Goal: Task Accomplishment & Management: Manage account settings

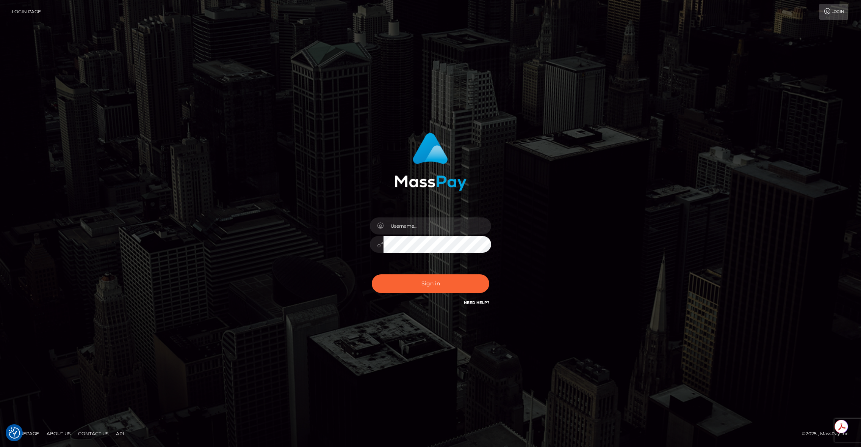
click at [491, 217] on div at bounding box center [491, 217] width 0 height 0
type input "brentg"
click at [398, 274] on button "Sign in" at bounding box center [431, 283] width 118 height 19
click at [429, 286] on button "Sign in" at bounding box center [431, 283] width 118 height 19
type input "brentg"
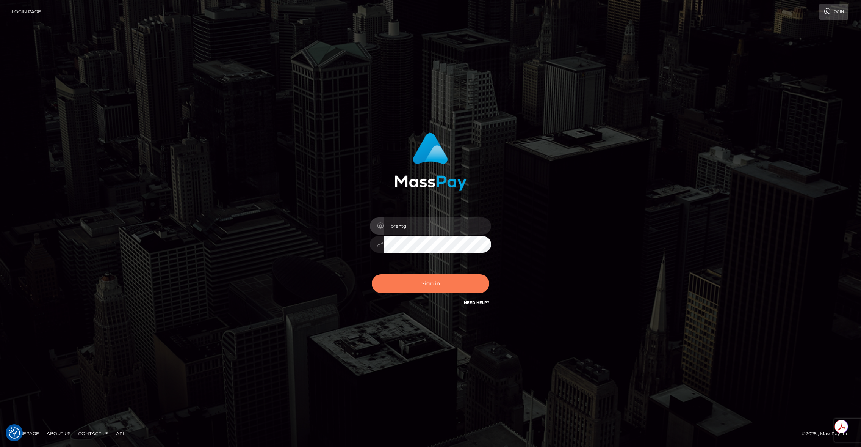
click at [437, 281] on button "Sign in" at bounding box center [431, 283] width 118 height 19
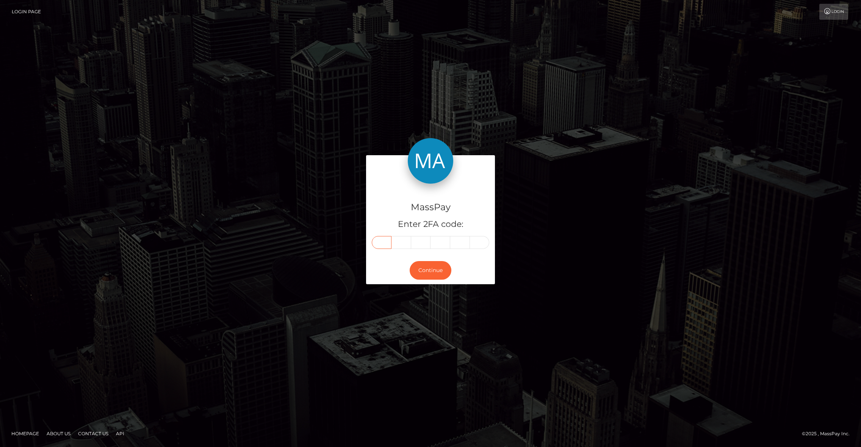
paste input "4"
type input "4"
type input "1"
type input "5"
type input "2"
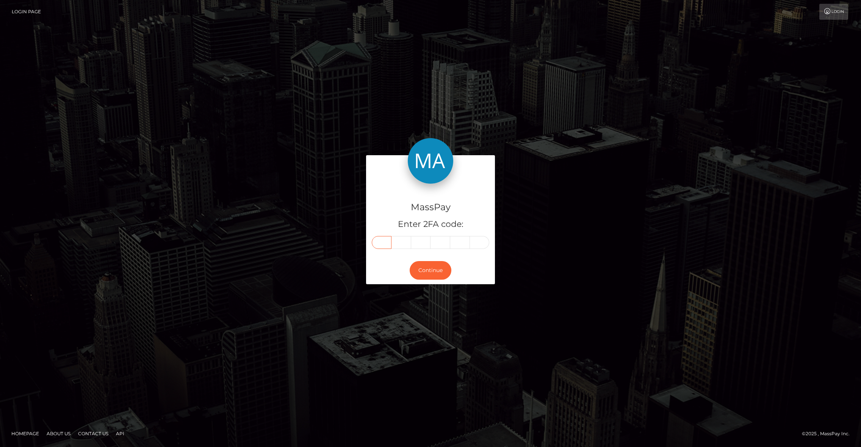
type input "6"
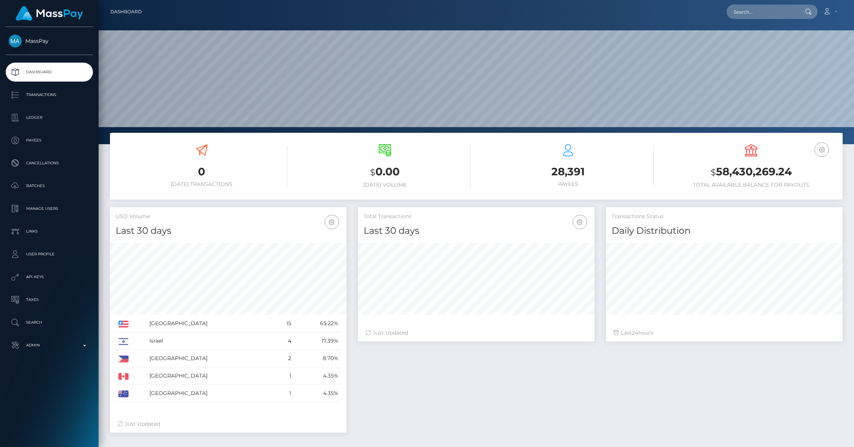
scroll to position [134, 237]
click at [82, 346] on p "Admin" at bounding box center [49, 344] width 81 height 11
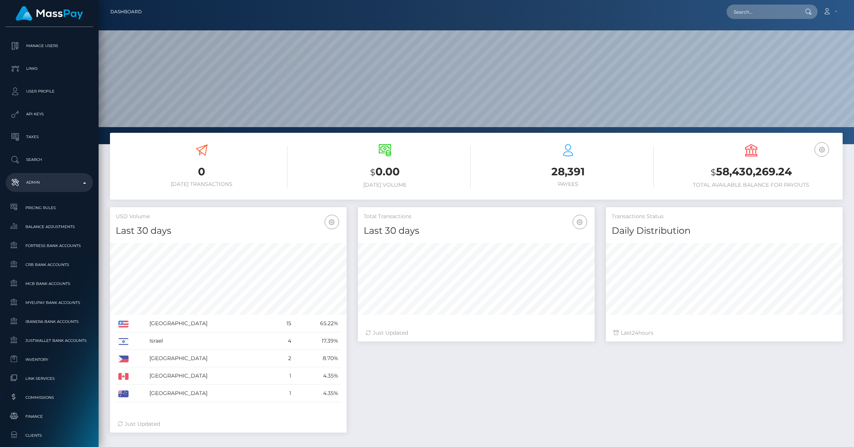
scroll to position [350, 0]
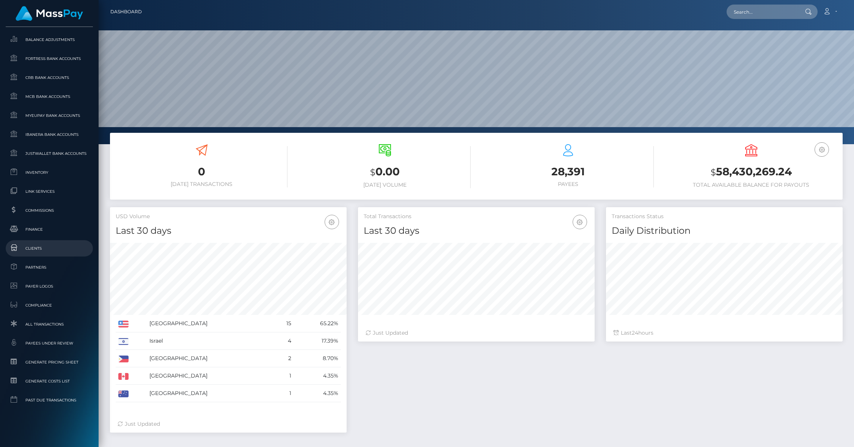
click at [30, 249] on span "Clients" at bounding box center [49, 248] width 81 height 9
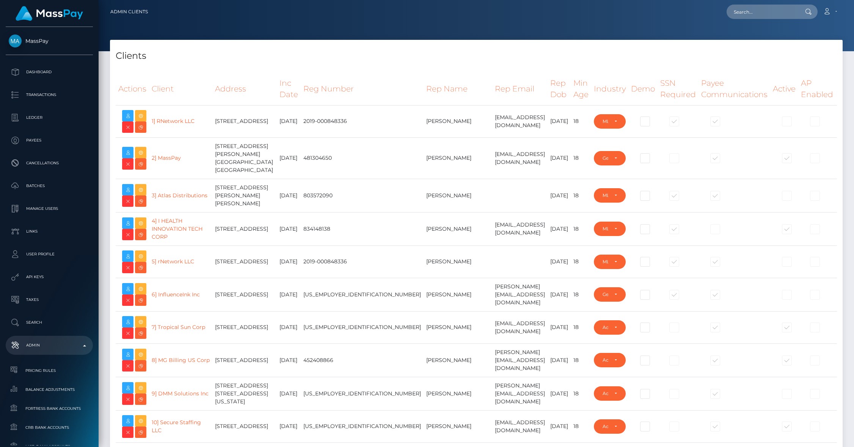
select select "223"
type input "brentg"
click at [423, 200] on td "Lindsay Scheel" at bounding box center [457, 195] width 69 height 33
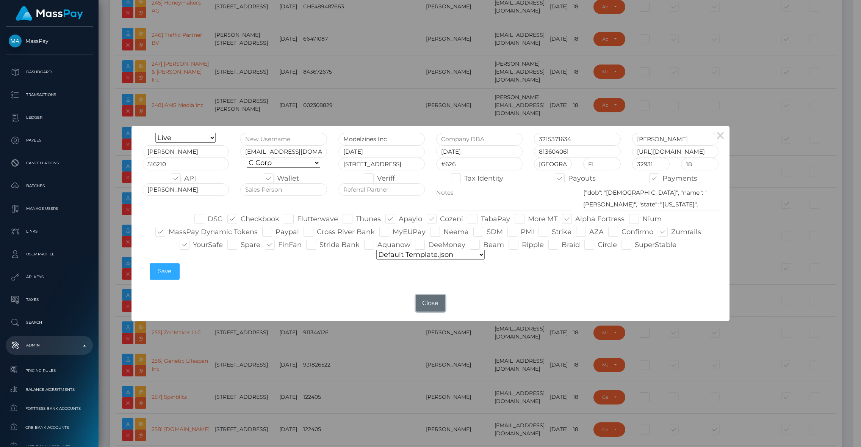
click at [431, 304] on button "Close" at bounding box center [431, 303] width 30 height 17
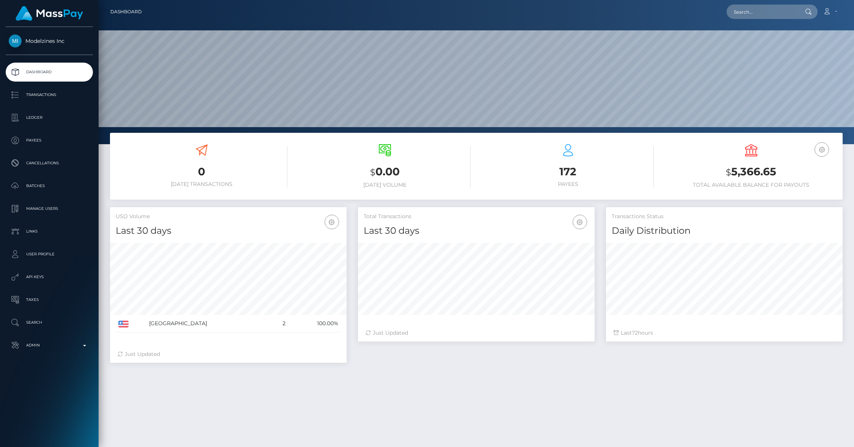
scroll to position [134, 237]
click at [38, 96] on p "Transactions" at bounding box center [49, 94] width 81 height 11
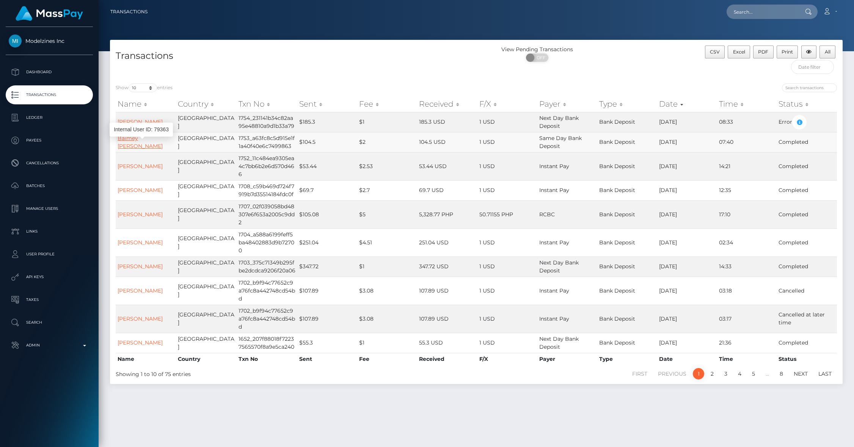
click at [143, 144] on link "Baimey [PERSON_NAME]" at bounding box center [140, 142] width 45 height 15
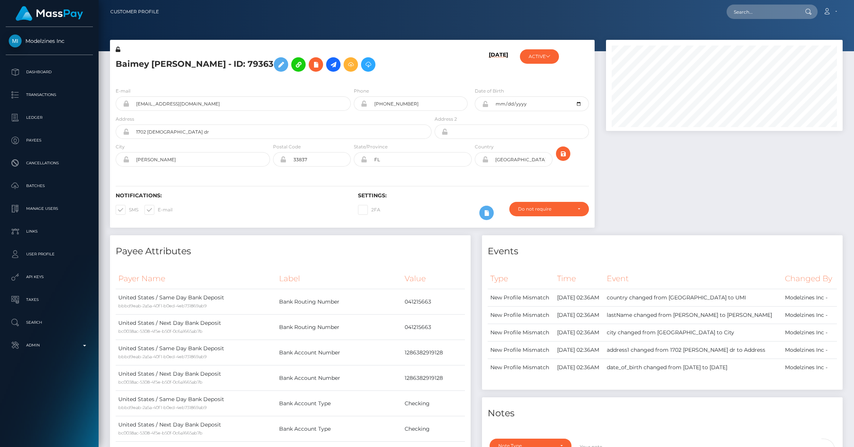
scroll to position [91, 237]
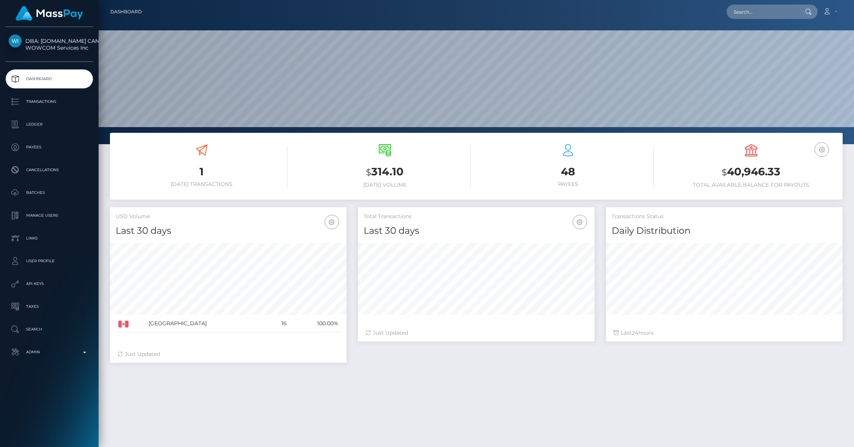
scroll to position [134, 237]
click at [39, 215] on p "Manage Users" at bounding box center [49, 215] width 81 height 11
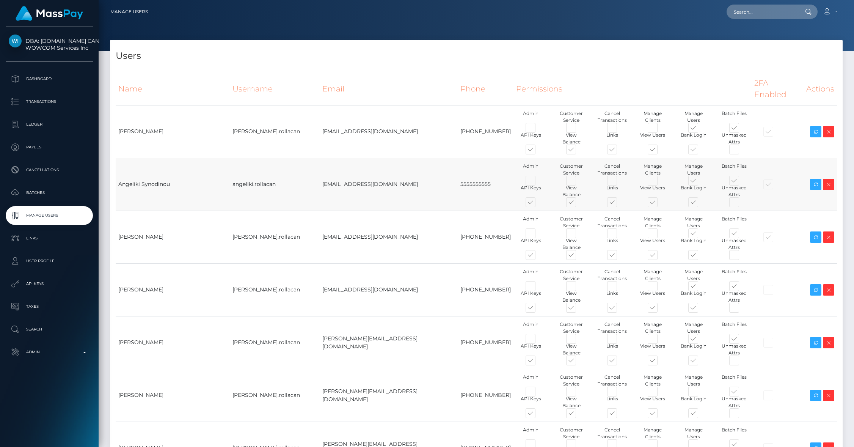
type input "brentg"
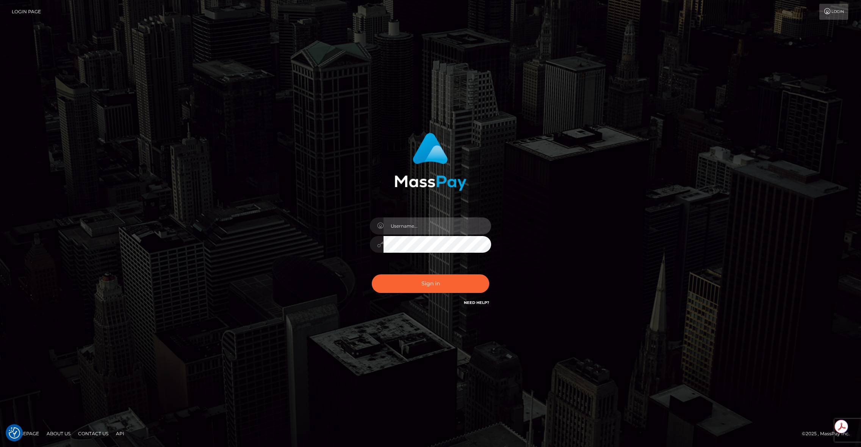
type input "brentg"
click at [447, 279] on button "Sign in" at bounding box center [431, 283] width 118 height 19
type input "brentg"
click at [436, 277] on button "Sign in" at bounding box center [431, 283] width 118 height 19
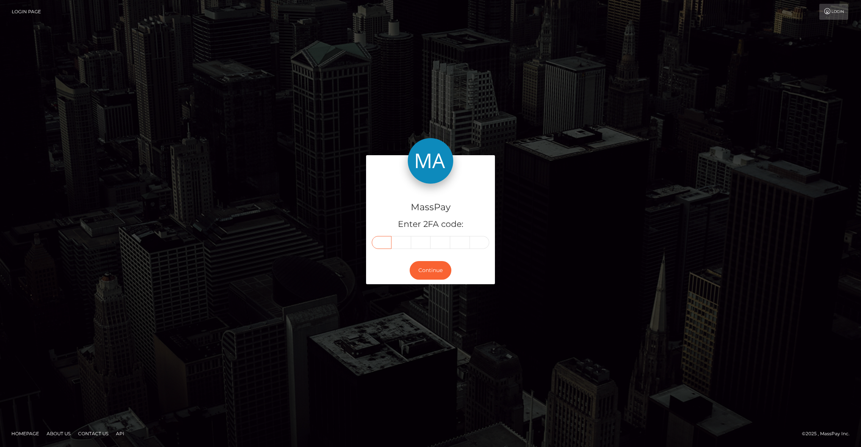
paste input "9"
type input "9"
type input "1"
type input "5"
type input "9"
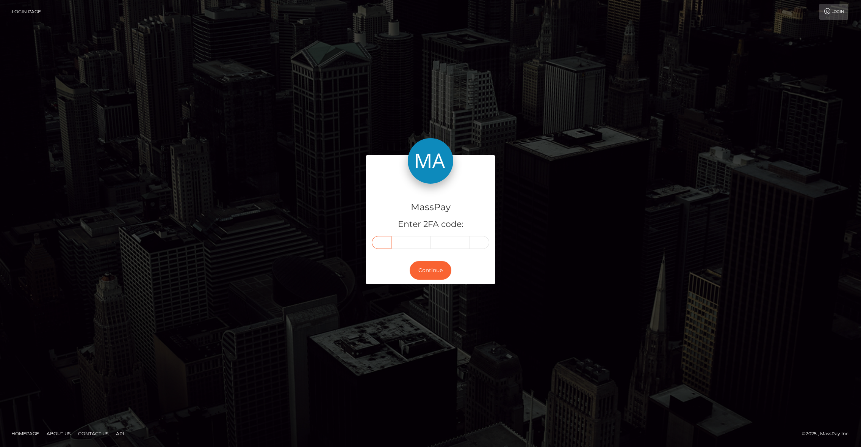
type input "6"
type input "5"
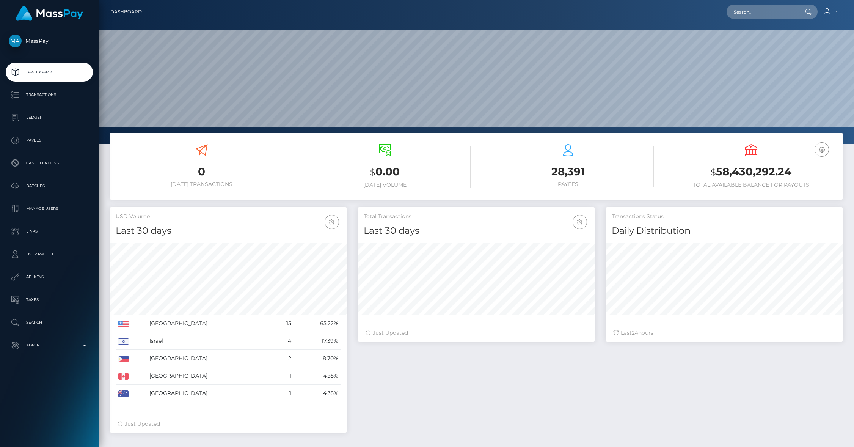
scroll to position [134, 237]
click at [758, 16] on input "text" at bounding box center [761, 12] width 71 height 14
paste input "pout_mAne8ypB31Bar"
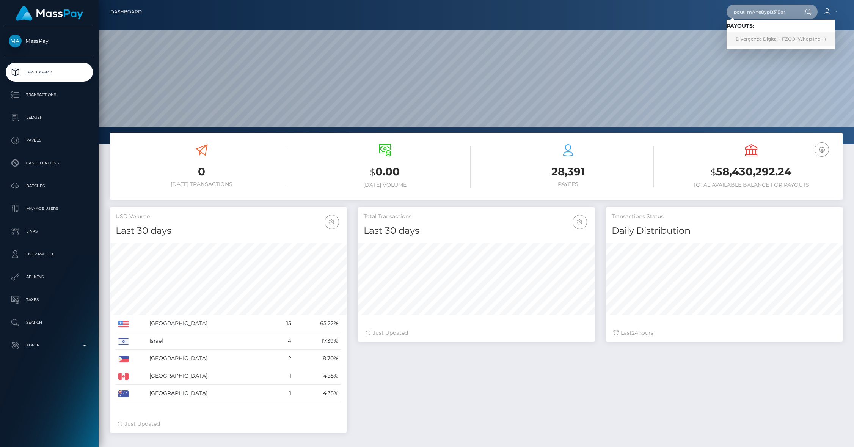
type input "pout_mAne8ypB31Bar"
click at [773, 37] on link "Divergence Digital - FZCO (Whop Inc - )" at bounding box center [780, 39] width 108 height 14
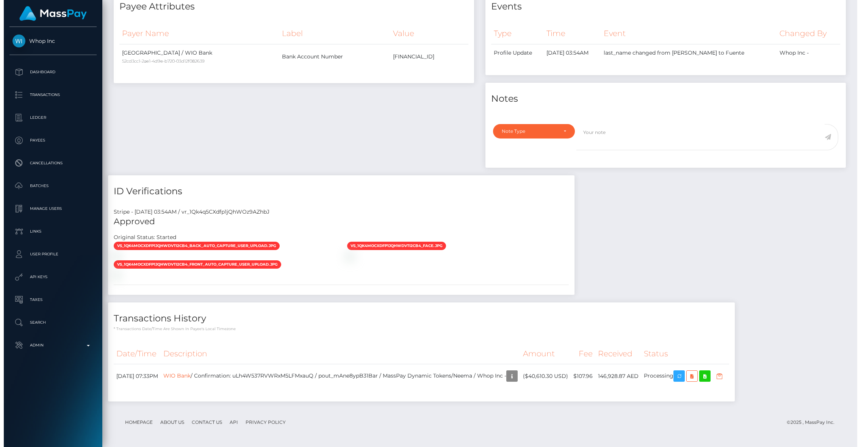
scroll to position [91, 237]
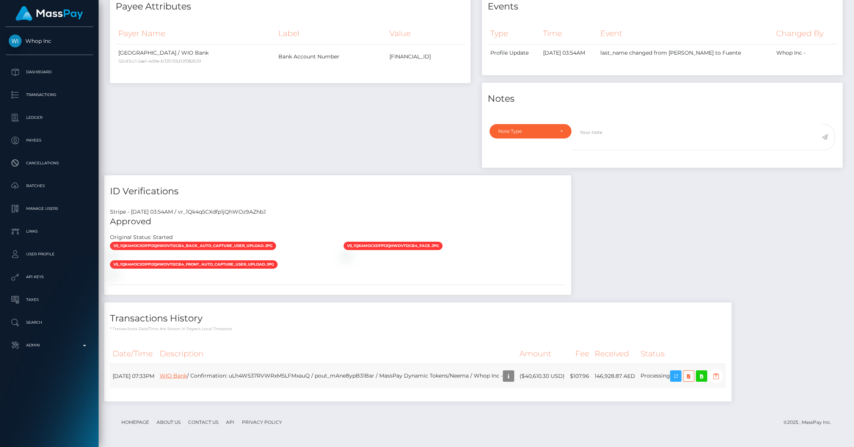
click at [187, 377] on link "WIO Bank" at bounding box center [173, 375] width 27 height 7
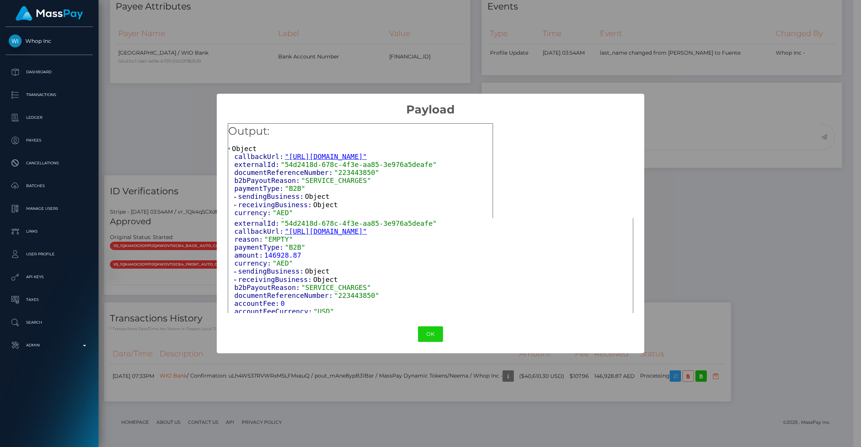
scroll to position [105, 0]
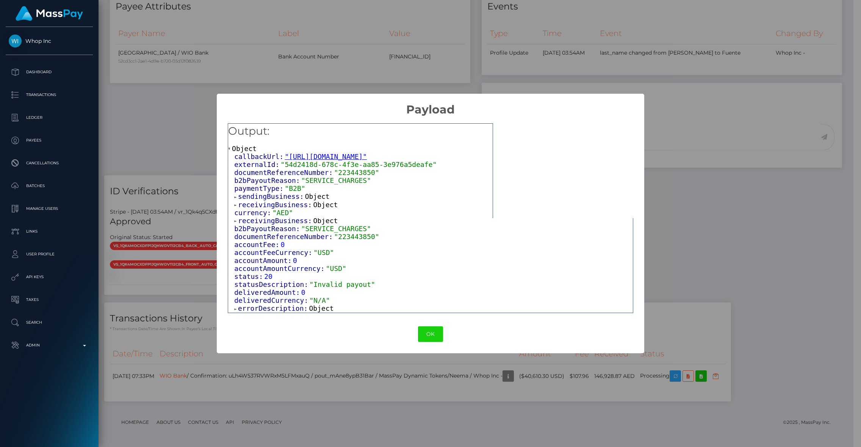
click at [276, 310] on span "errorDescription:" at bounding box center [273, 308] width 71 height 8
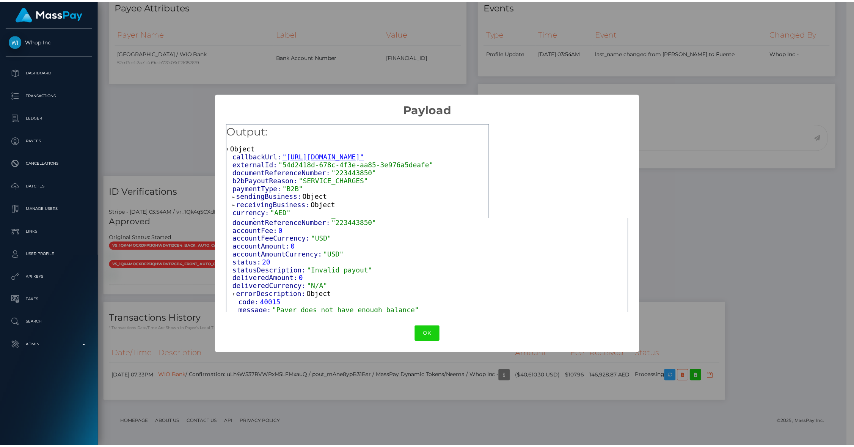
scroll to position [122, 0]
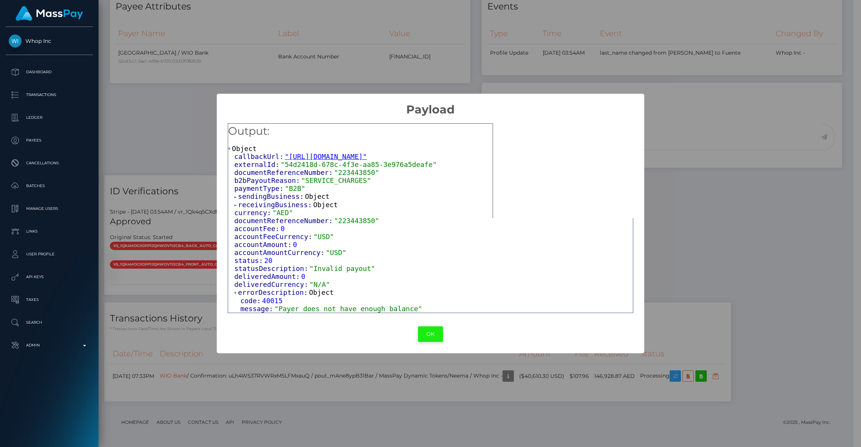
click at [425, 337] on button "OK" at bounding box center [430, 334] width 25 height 16
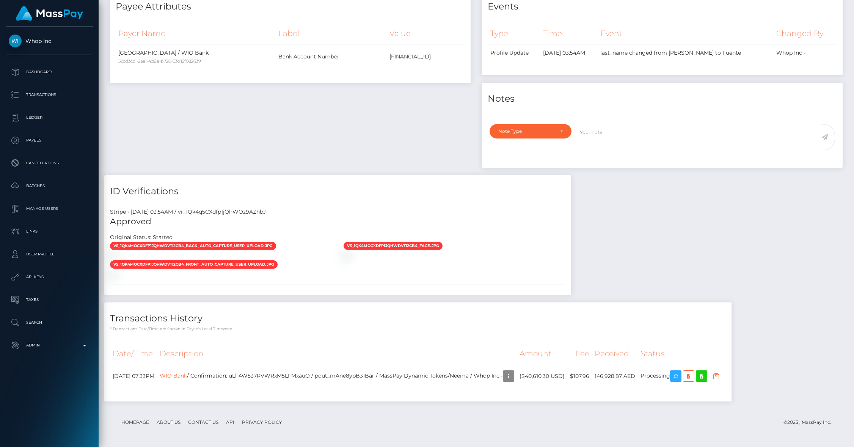
scroll to position [0, 0]
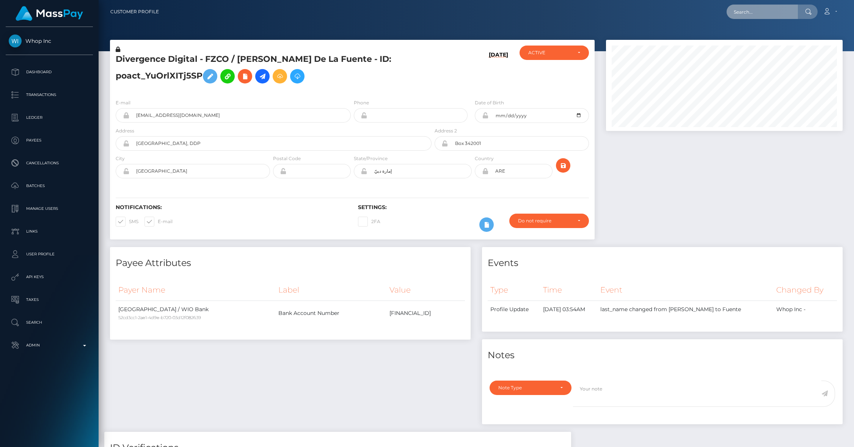
click at [747, 13] on input "text" at bounding box center [761, 12] width 71 height 14
paste input "pout_WlN755R4ZQ3uB"
type input "pout_WlN755R4ZQ3uB"
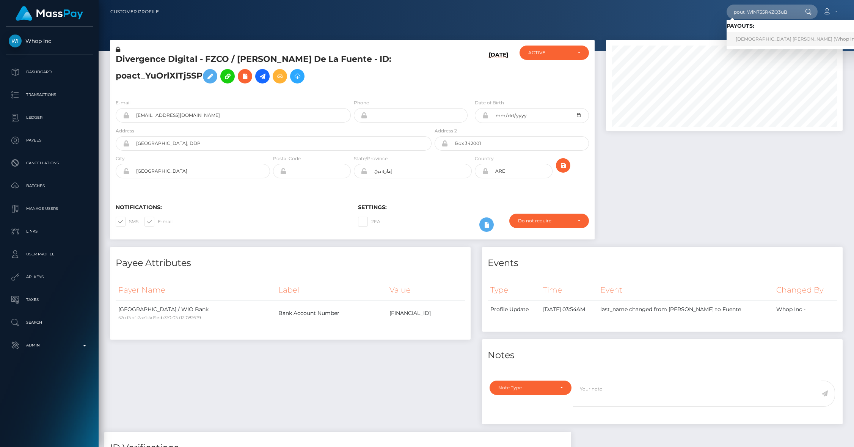
click at [751, 39] on link "JEVAUNIE ANTONIO DAYE (Whop Inc - )" at bounding box center [799, 39] width 146 height 14
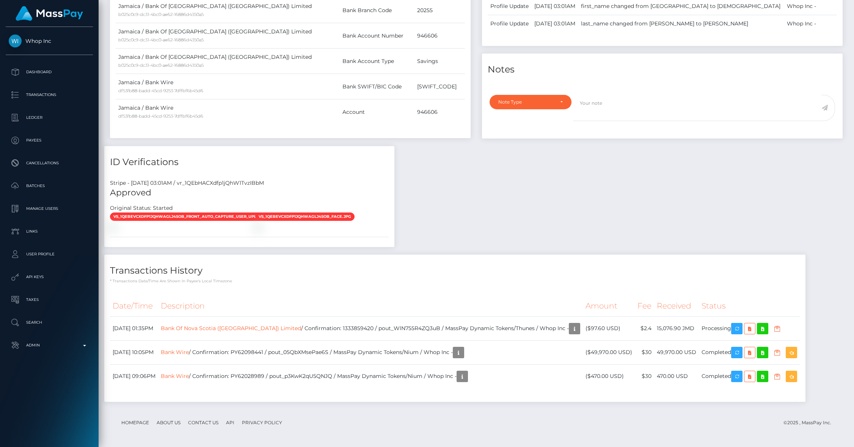
scroll to position [496, 0]
click at [550, 186] on div "Payee Attributes Payer Name Label Value Jamaica / Bank Of Nova Scotia ([GEOGRAP…" at bounding box center [476, 176] width 744 height 465
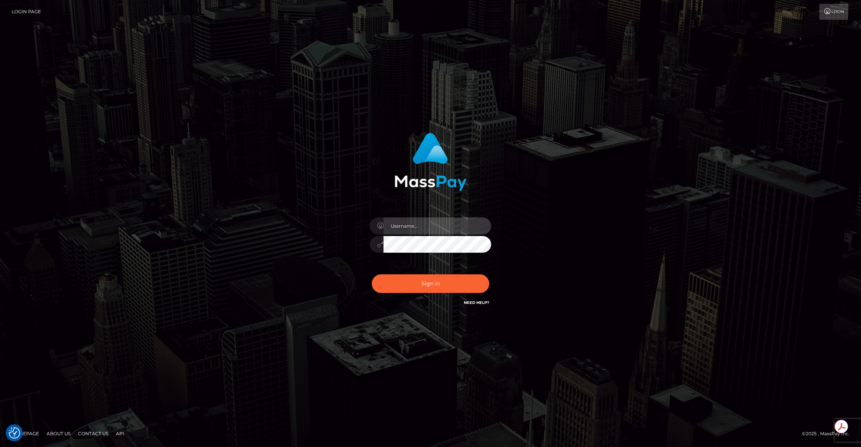
type input "brentg"
click at [425, 277] on button "Sign in" at bounding box center [431, 283] width 118 height 19
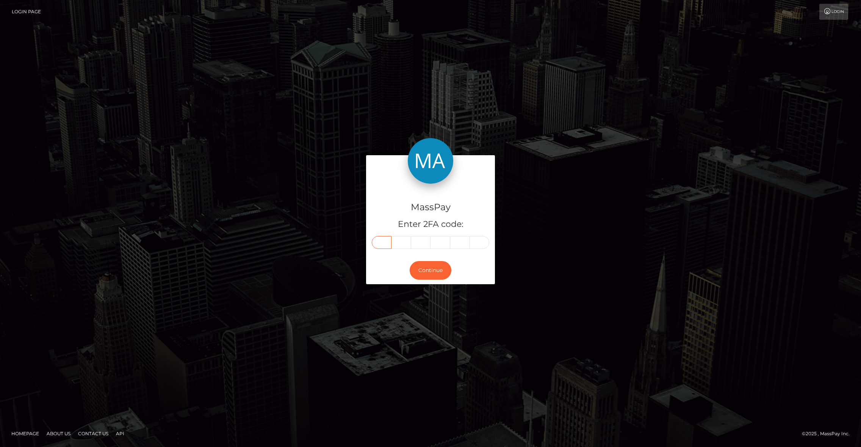
paste input "2"
type input "2"
type input "0"
type input "2"
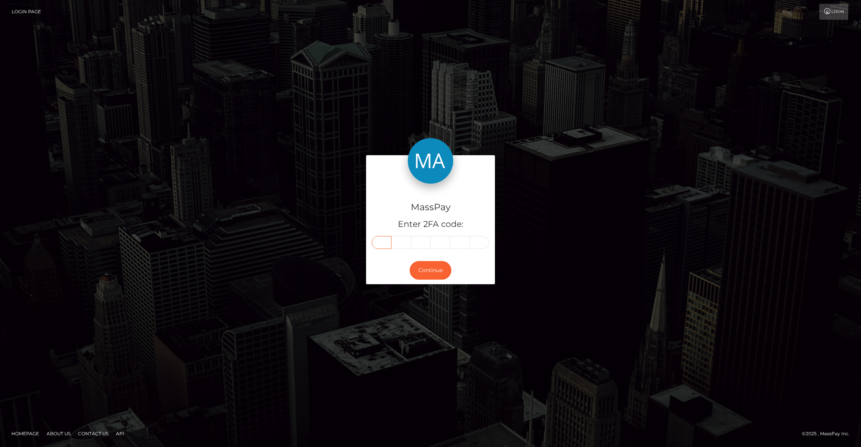
type input "7"
type input "2"
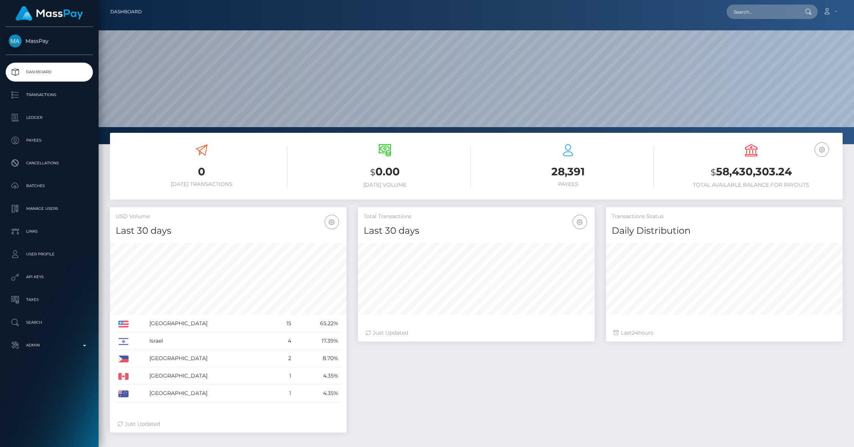
scroll to position [134, 237]
click at [763, 12] on input "text" at bounding box center [761, 12] width 71 height 14
paste input "pout_mAne8ypB31Bar)"
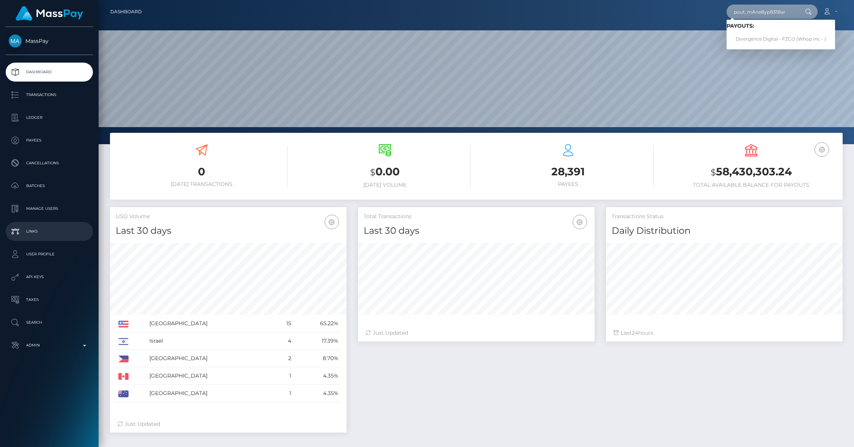
type input "pout_mAne8ypB31Bar"
click at [754, 43] on link "Divergence Digital - FZCO (Whop Inc - )" at bounding box center [780, 39] width 108 height 14
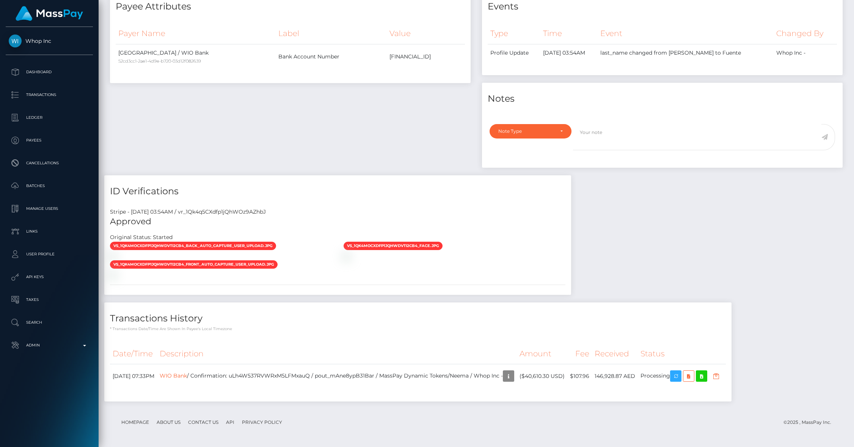
scroll to position [466, 0]
click at [289, 378] on td "WIO Bank / Confirmation: uLh4W537RVWRxM5LFMxauQ / pout_mAne8ypB31Bar / MassPay …" at bounding box center [337, 376] width 360 height 24
copy td "uLh4W537RVWRxM5LFMxauQ"
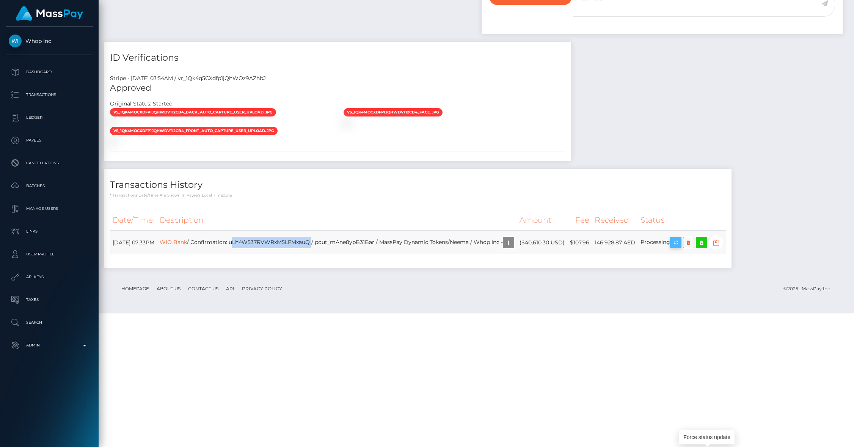
click at [680, 247] on icon "button" at bounding box center [675, 242] width 9 height 9
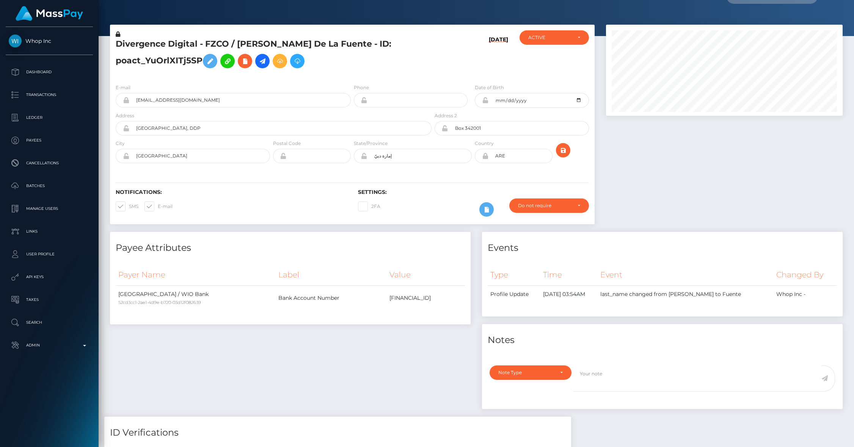
scroll to position [0, 0]
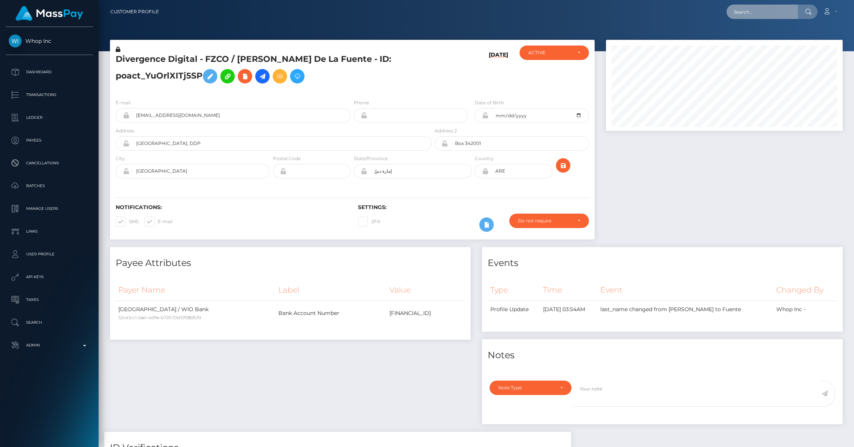
click at [766, 13] on input "text" at bounding box center [761, 12] width 71 height 14
paste input "pout_Tm6nDAjkgcgO8"
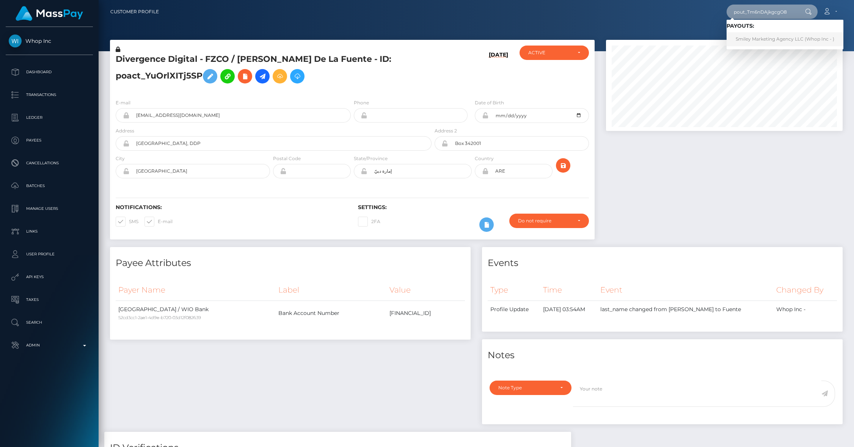
type input "pout_Tm6nDAjkgcgO8"
click at [754, 34] on link "Smiley Marketing Agency LLC (Whop Inc - )" at bounding box center [784, 39] width 117 height 14
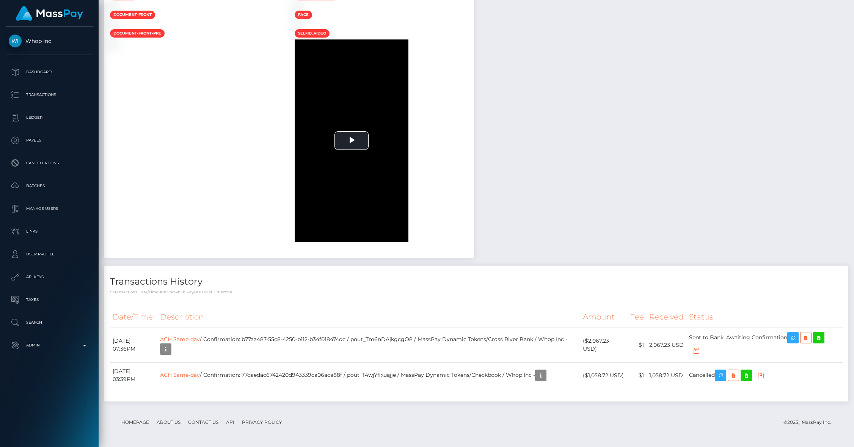
scroll to position [968, 0]
click at [200, 341] on link "ACH Same-day" at bounding box center [180, 338] width 40 height 7
click at [285, 279] on h4 "Transactions History" at bounding box center [476, 281] width 732 height 13
click at [200, 341] on link "ACH Same-day" at bounding box center [180, 338] width 40 height 7
click at [434, 307] on th "Description" at bounding box center [368, 316] width 423 height 21
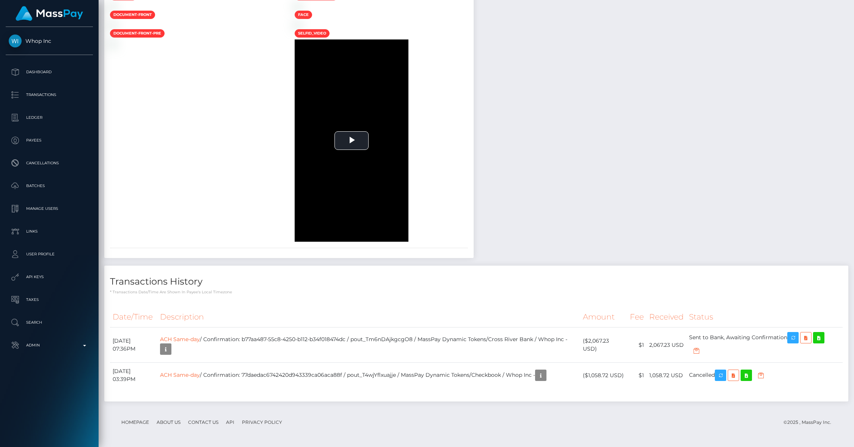
click at [287, 286] on h4 "Transactions History" at bounding box center [476, 281] width 732 height 13
click at [200, 342] on link "ACH Same-day" at bounding box center [180, 338] width 40 height 7
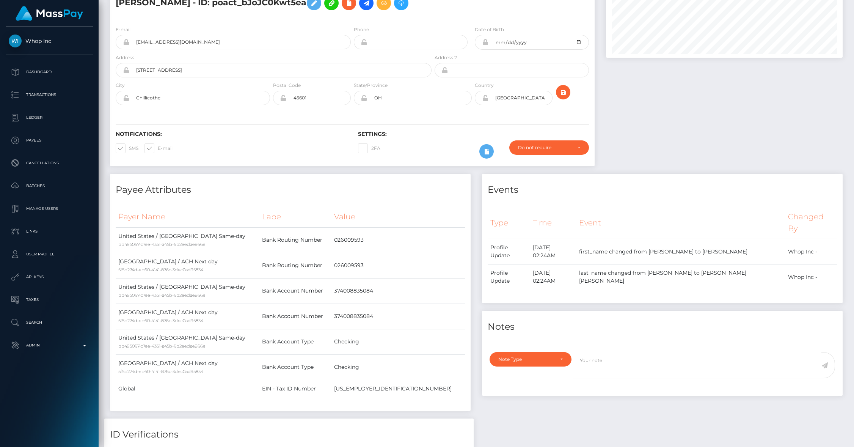
scroll to position [0, 0]
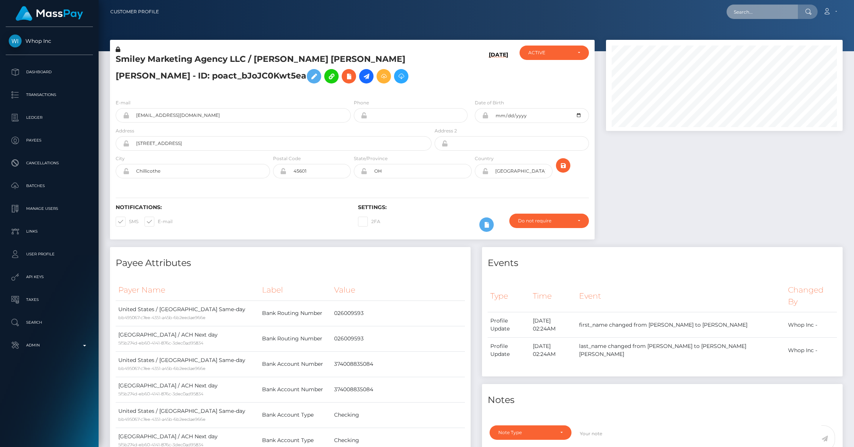
click at [753, 17] on input "text" at bounding box center [761, 12] width 71 height 14
paste input "pout_6PHXhSSWXU3kt"
type input "pout_6PHXhSSWXU3kt"
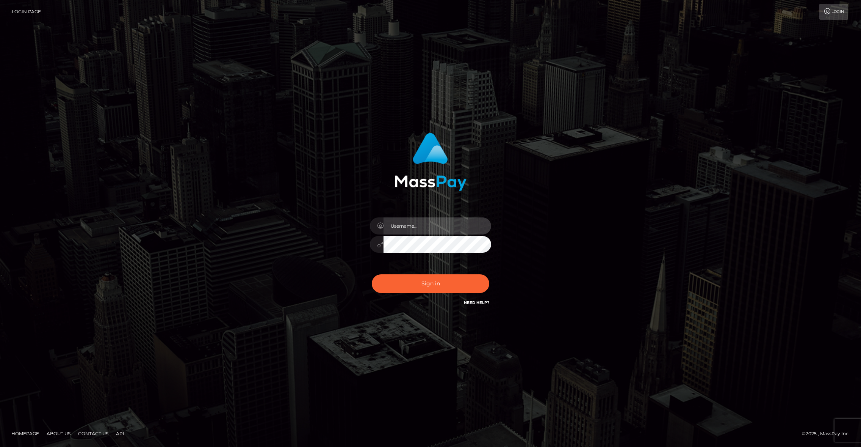
type input "brentg"
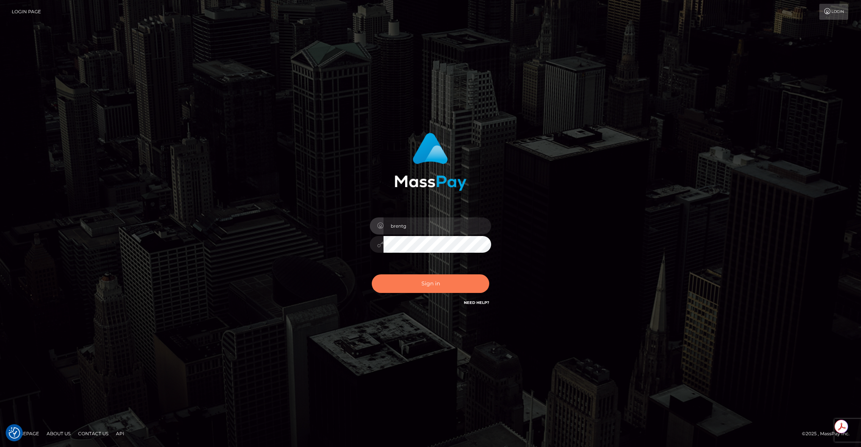
click at [429, 287] on button "Sign in" at bounding box center [431, 283] width 118 height 19
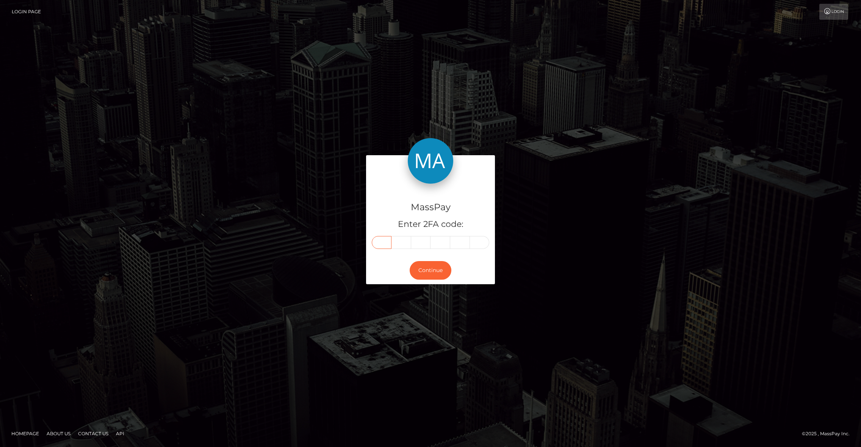
paste input "2"
type input "2"
type input "4"
type input "6"
type input "5"
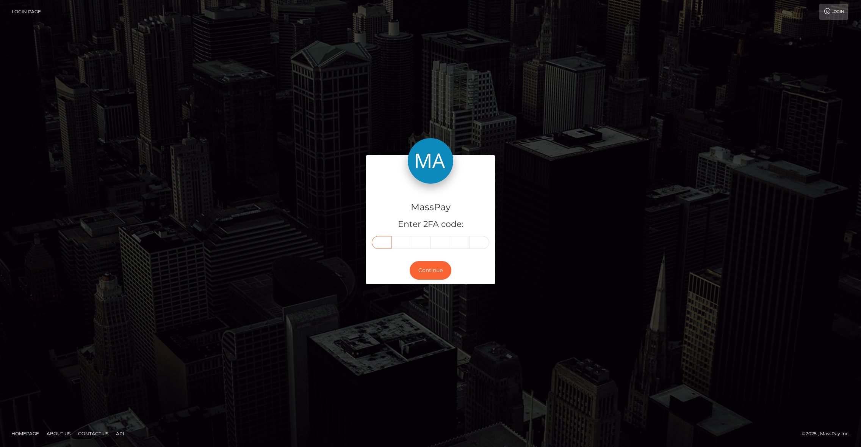
type input "9"
type input "0"
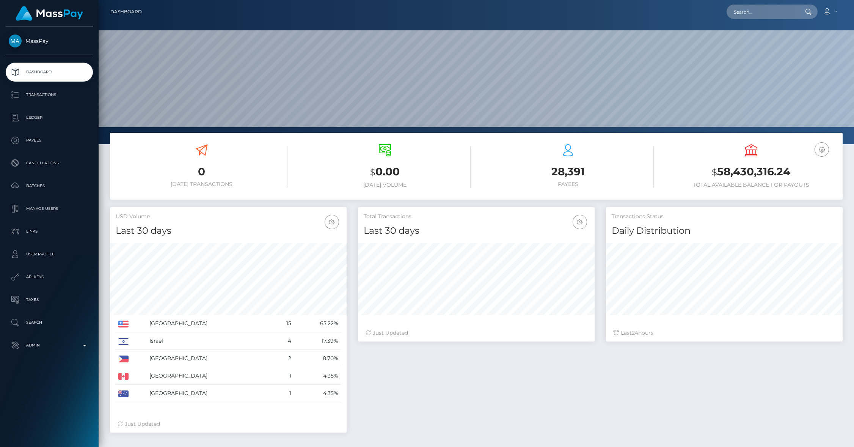
scroll to position [134, 237]
click at [743, 16] on input "text" at bounding box center [761, 12] width 71 height 14
paste input "246590"
type input "2"
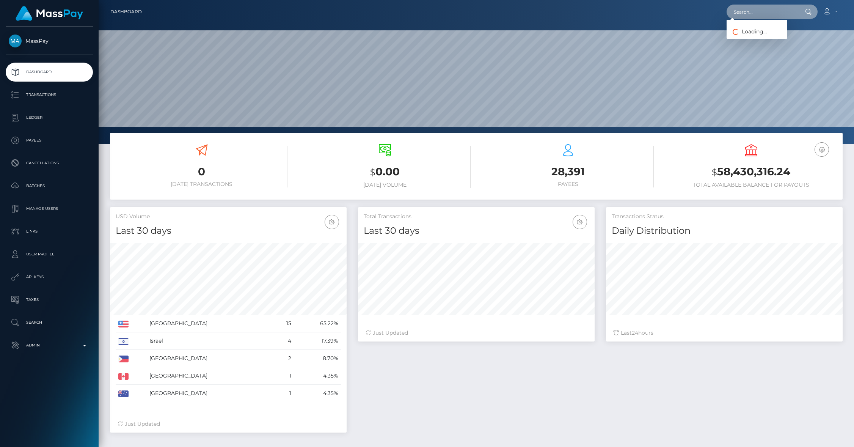
paste input "246590"
type input "2"
click at [765, 11] on input "text" at bounding box center [761, 12] width 71 height 14
paste input "pout_6PHXhSSWXU3kt"
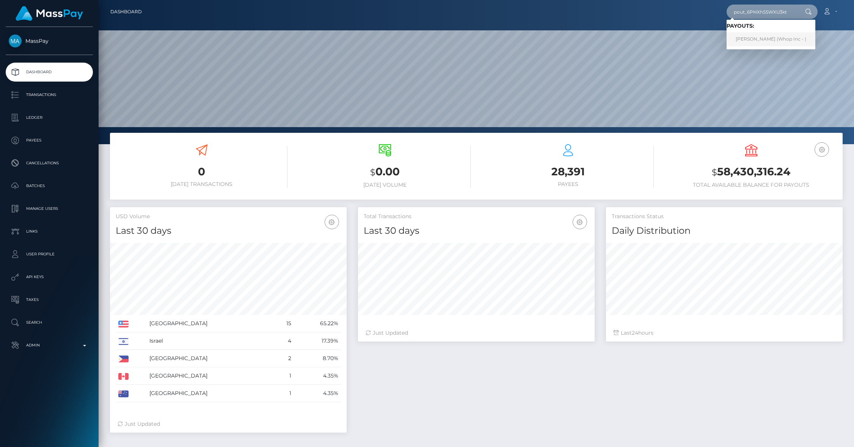
type input "pout_6PHXhSSWXU3kt"
click at [770, 41] on link "CLINTON B NAPOLEON (Whop Inc - )" at bounding box center [770, 39] width 89 height 14
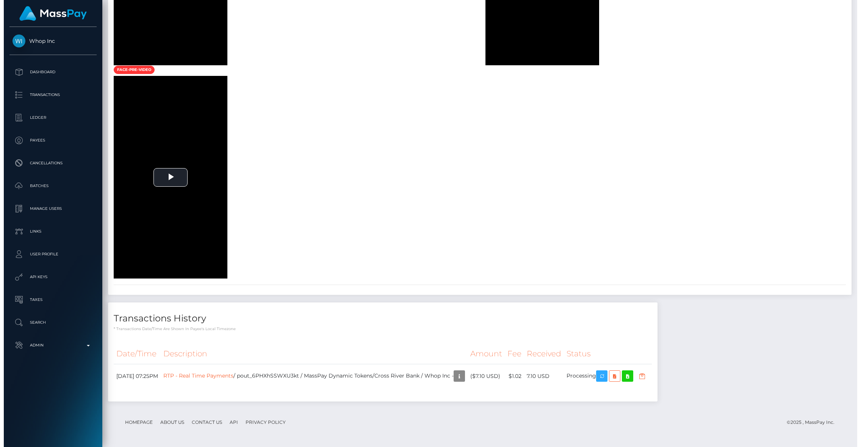
scroll to position [91, 237]
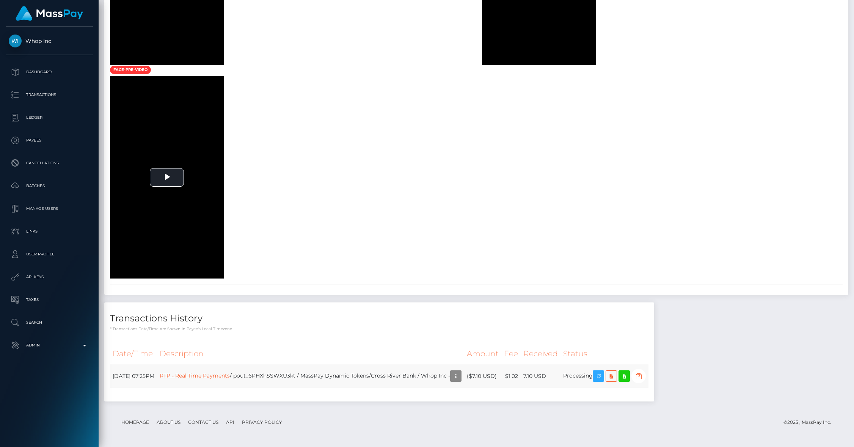
click at [222, 378] on link "RTP - Real Time Payments" at bounding box center [195, 375] width 70 height 7
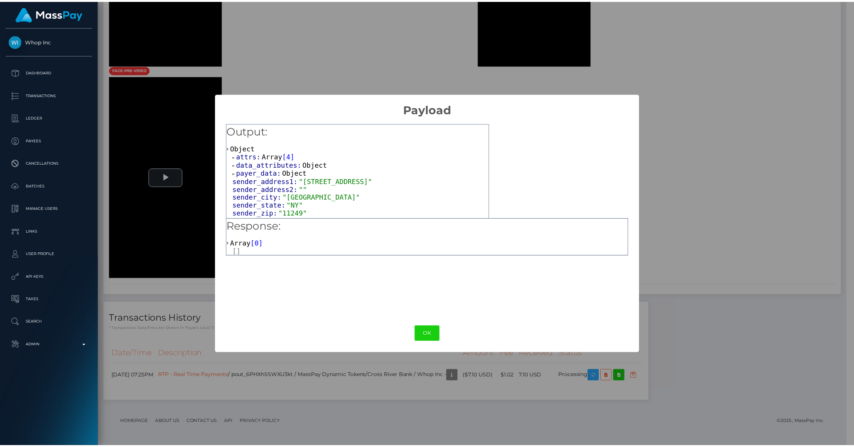
scroll to position [462, 0]
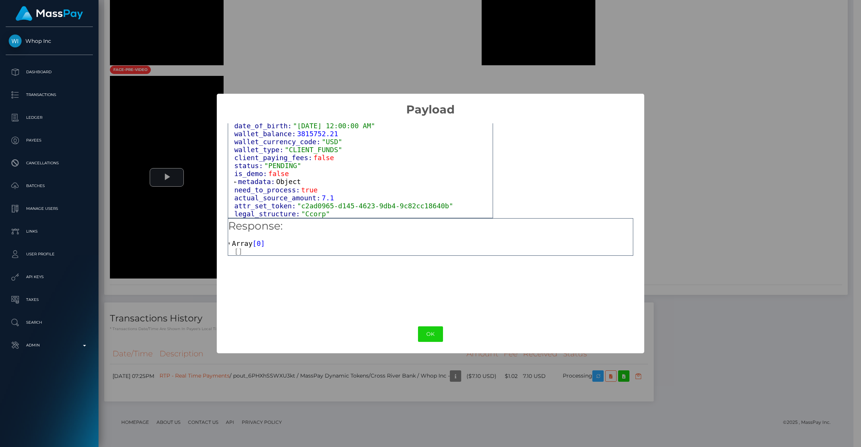
click at [421, 345] on div "OK No Cancel" at bounding box center [430, 333] width 427 height 23
click at [430, 334] on button "OK" at bounding box center [430, 334] width 25 height 16
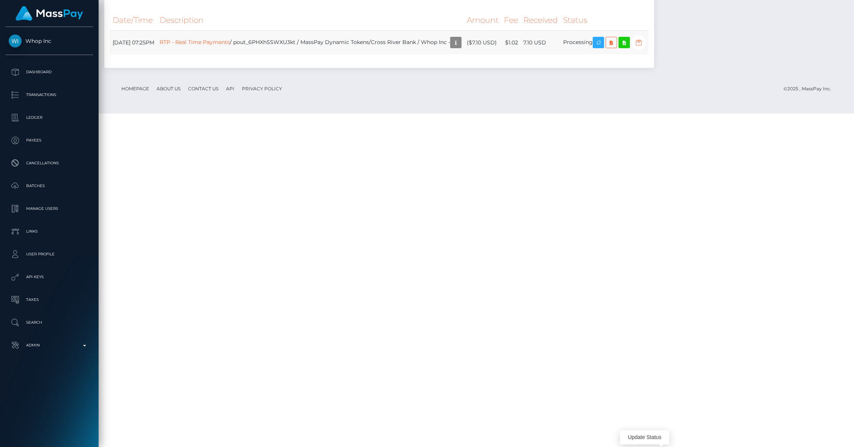
click at [643, 47] on icon "button" at bounding box center [638, 42] width 9 height 9
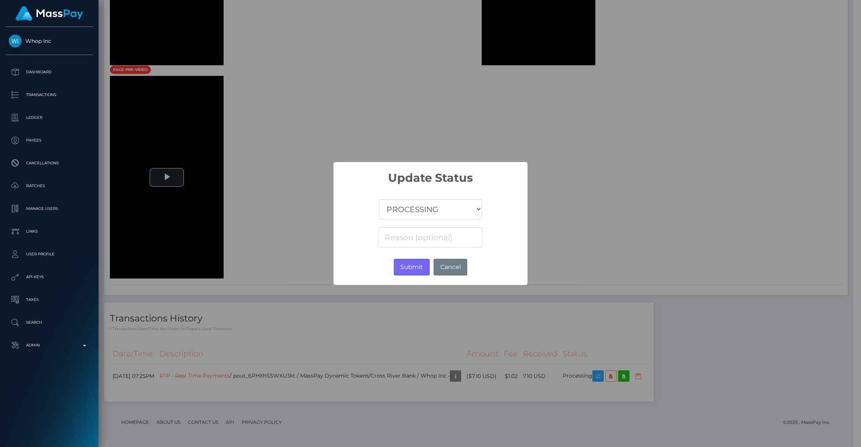
click at [417, 207] on select "COMPLETED CANCELLED READY_FOR_PICKUP PROCESSING" at bounding box center [430, 209] width 103 height 20
select select "CANCELLED"
click at [379, 199] on select "COMPLETED CANCELLED READY_FOR_PICKUP PROCESSING" at bounding box center [430, 209] width 103 height 20
click at [409, 268] on button "Submit" at bounding box center [412, 267] width 36 height 17
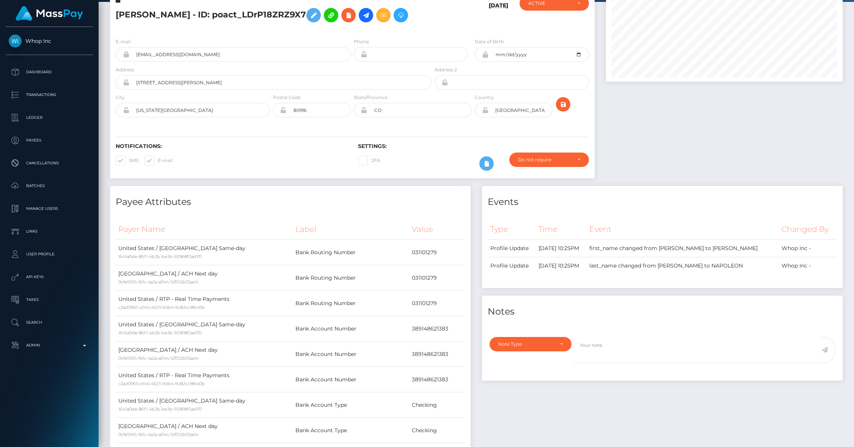
scroll to position [0, 0]
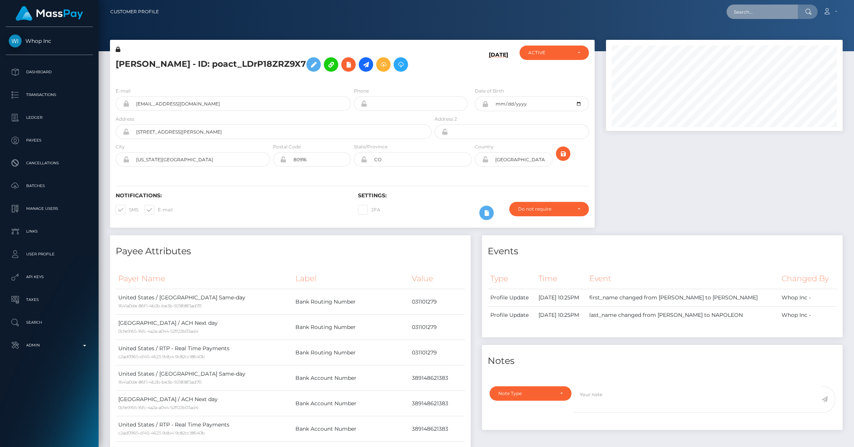
click at [760, 13] on input "text" at bounding box center [761, 12] width 71 height 14
paste input "pout_Gi1lheFIfLtSt"
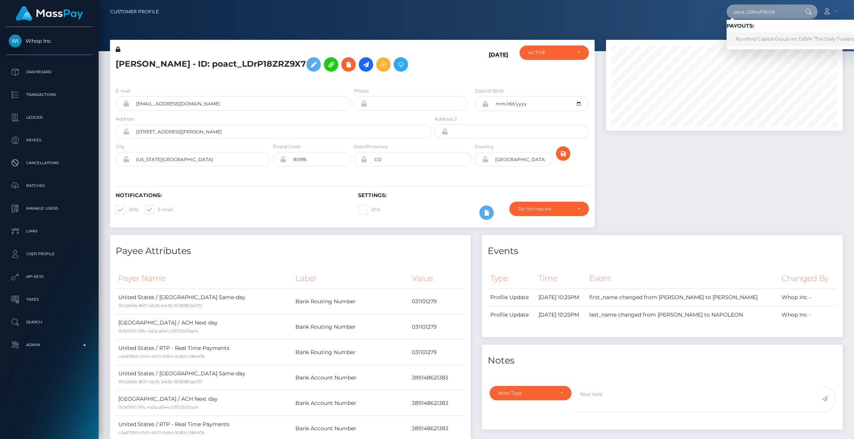
type input "pout_Gi1lheFIfLtSt"
click at [750, 41] on link "Rumford Capital Group Inc D/B/A "The Daily Traders" (Whop Inc - )" at bounding box center [810, 39] width 169 height 14
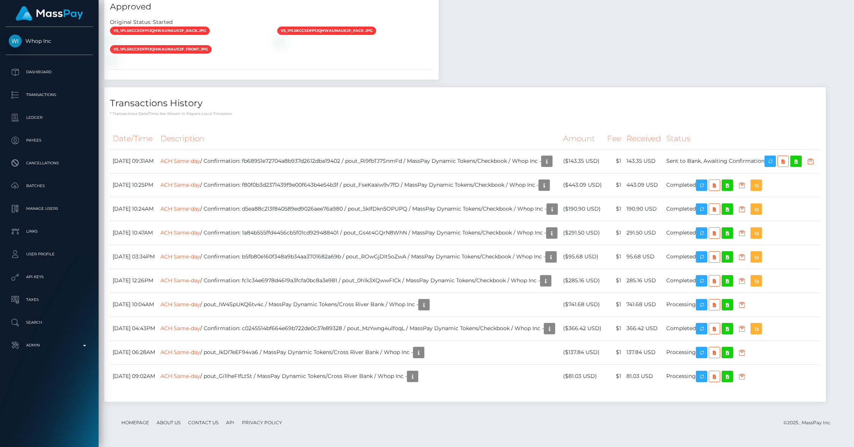
scroll to position [856, 0]
click at [200, 301] on link "ACH Same-day" at bounding box center [180, 303] width 40 height 7
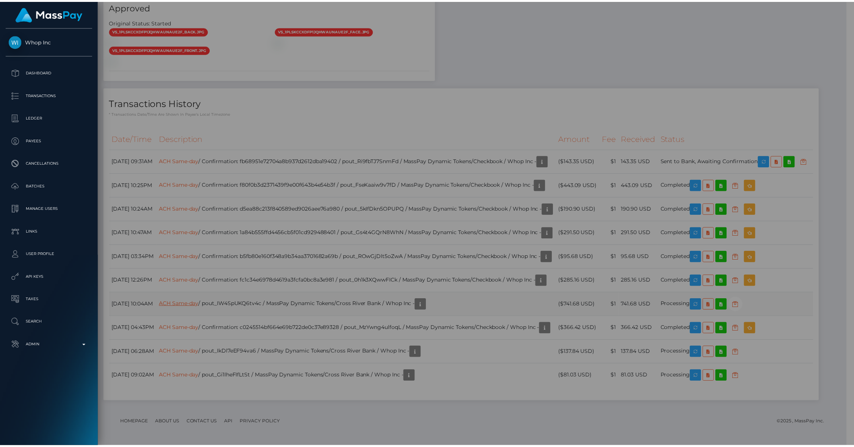
scroll to position [379004, 378859]
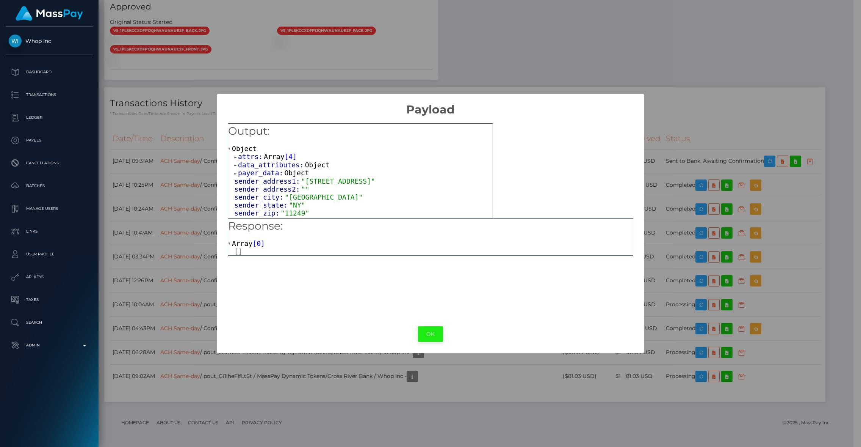
click at [428, 328] on button "OK" at bounding box center [430, 334] width 25 height 16
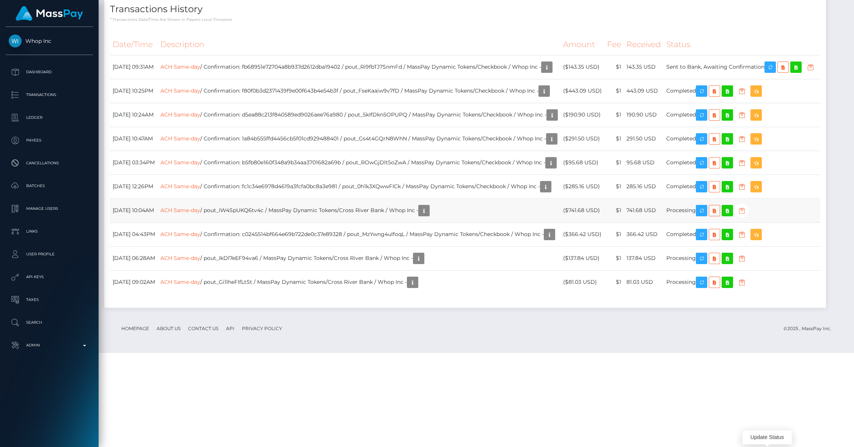
click at [746, 215] on icon "button" at bounding box center [741, 210] width 9 height 9
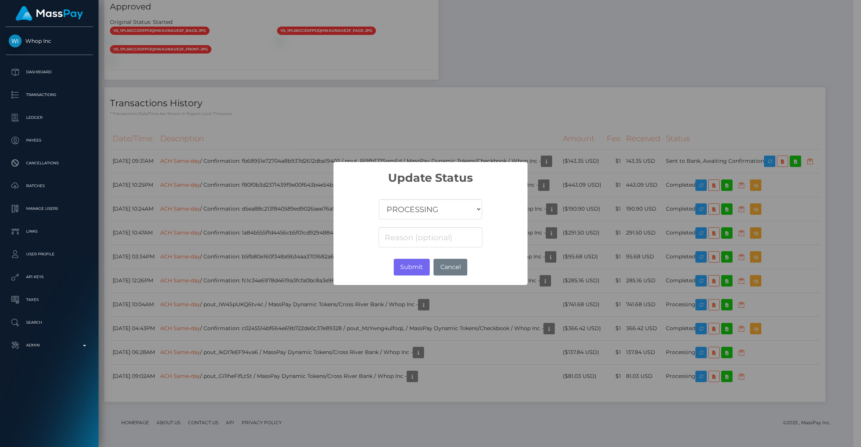
click at [457, 207] on select "COMPLETED CANCELLED READY_FOR_PICKUP PROCESSING" at bounding box center [430, 209] width 103 height 20
select select "CANCELLED"
click at [379, 199] on select "COMPLETED CANCELLED READY_FOR_PICKUP PROCESSING" at bounding box center [430, 209] width 103 height 20
click at [408, 267] on button "Submit" at bounding box center [412, 267] width 36 height 17
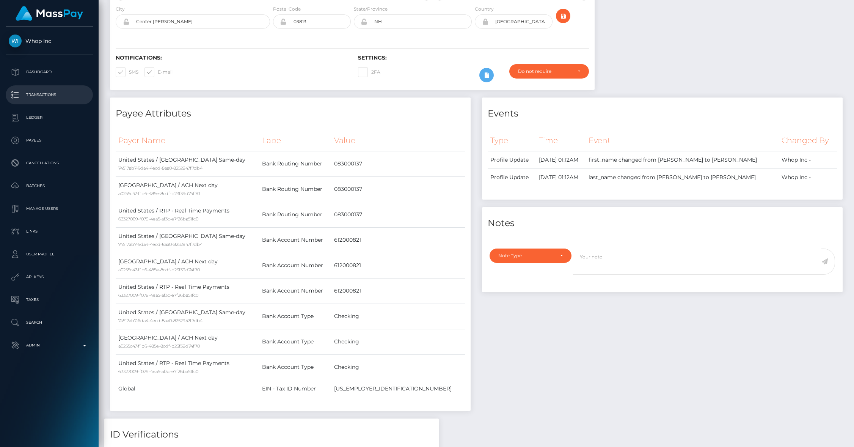
scroll to position [0, 0]
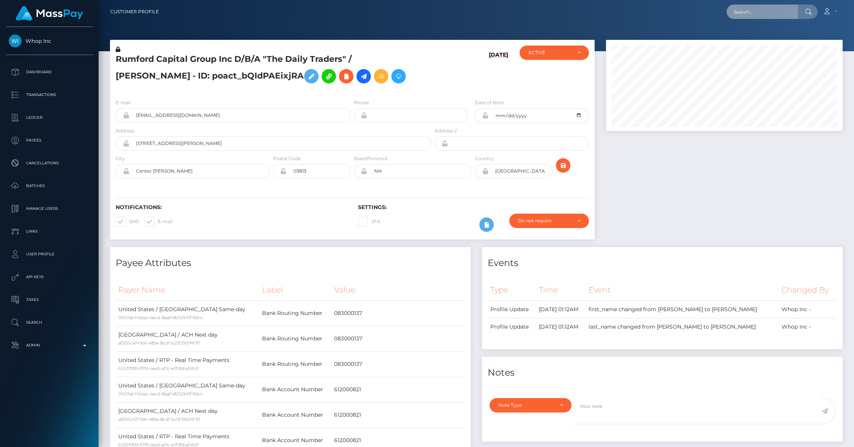
click at [752, 16] on input "text" at bounding box center [761, 12] width 71 height 14
paste input "pout_IkDl7eEF94va6"
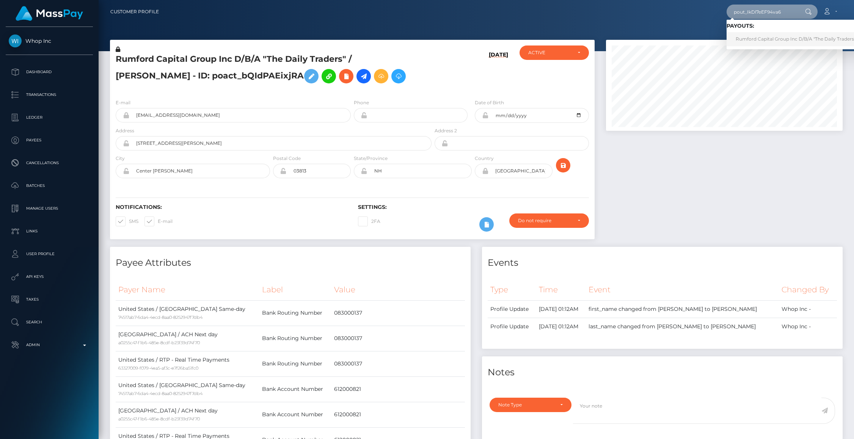
type input "pout_IkDl7eEF94va6"
click at [770, 35] on link "Rumford Capital Group Inc D/B/A "The Daily Traders" (Whop Inc - )" at bounding box center [810, 39] width 169 height 14
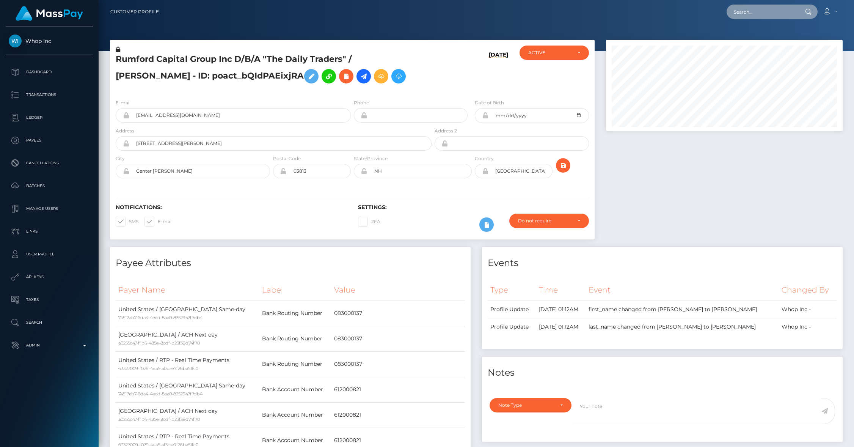
click at [760, 8] on input "text" at bounding box center [761, 12] width 71 height 14
paste input "pout_IkDl7eEF94va6"
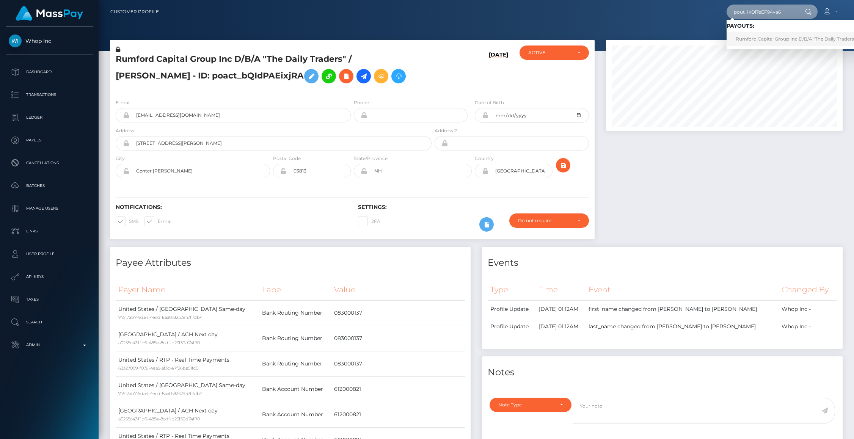
type input "pout_IkDl7eEF94va6"
click at [774, 38] on link "Rumford Capital Group Inc D/B/A "The Daily Traders" (Whop Inc - )" at bounding box center [810, 39] width 169 height 14
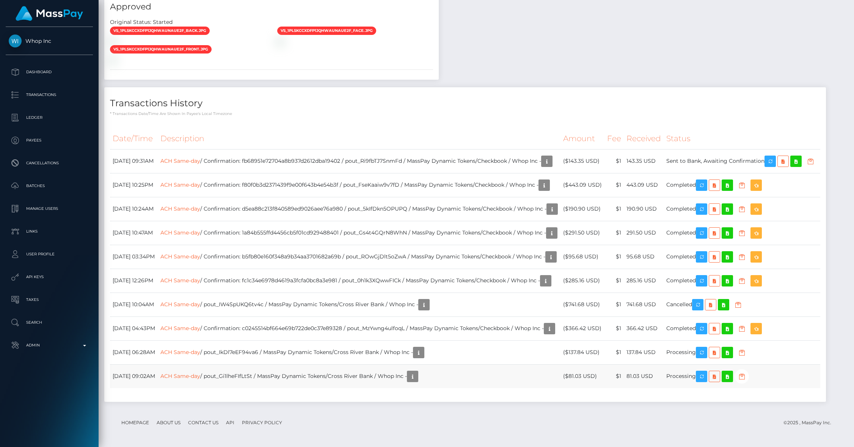
scroll to position [91, 237]
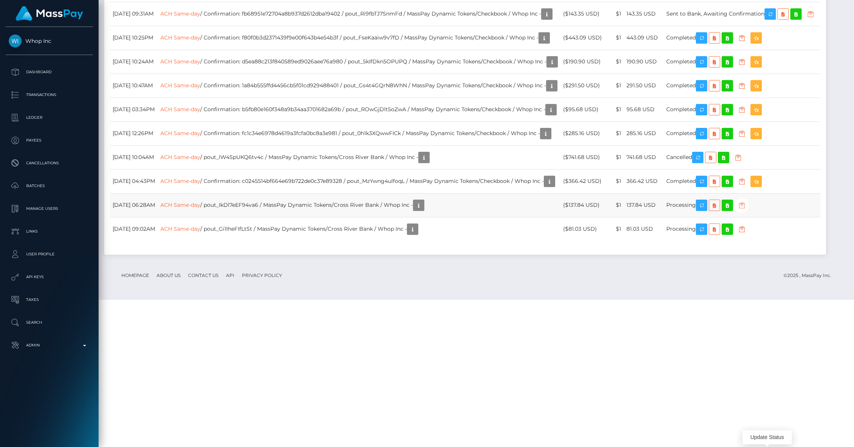
click at [746, 210] on icon "button" at bounding box center [741, 205] width 9 height 9
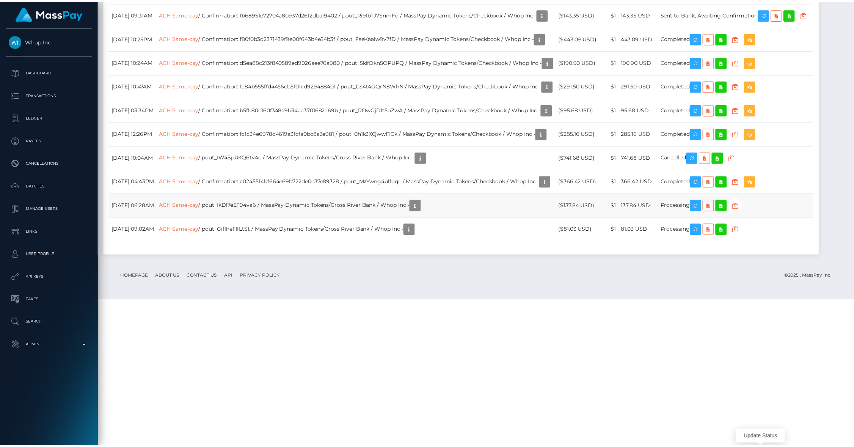
scroll to position [379004, 378859]
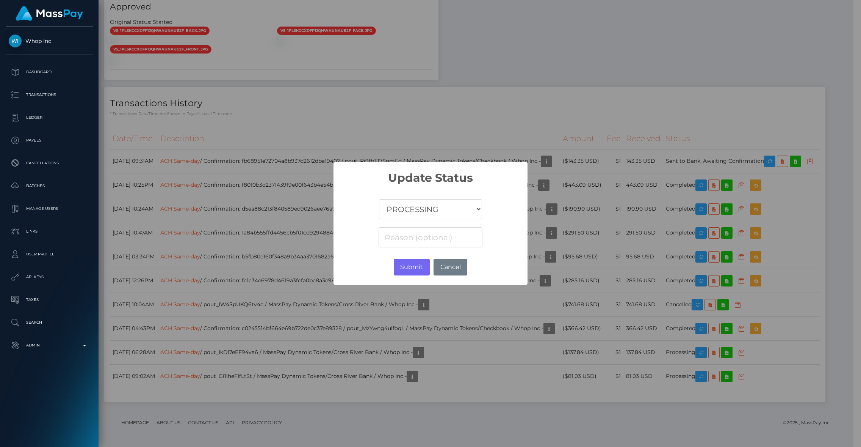
click at [419, 201] on select "COMPLETED CANCELLED READY_FOR_PICKUP PROCESSING" at bounding box center [430, 209] width 103 height 20
select select "CANCELLED"
click at [379, 199] on select "COMPLETED CANCELLED READY_FOR_PICKUP PROCESSING" at bounding box center [430, 209] width 103 height 20
click at [412, 265] on button "Submit" at bounding box center [412, 267] width 36 height 17
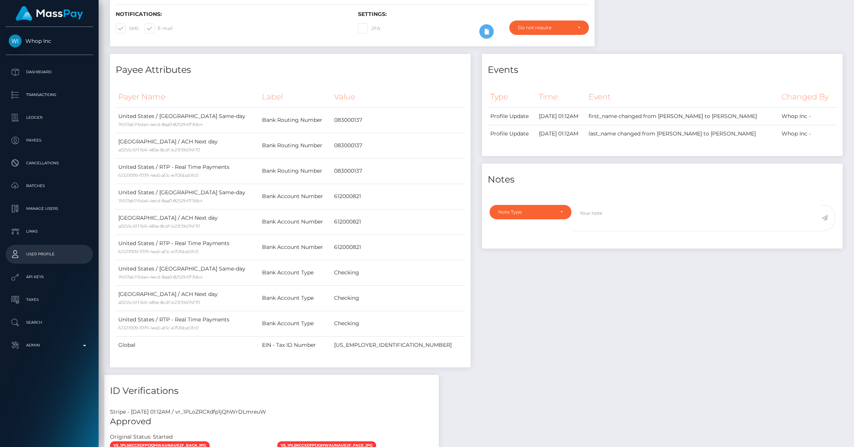
scroll to position [0, 0]
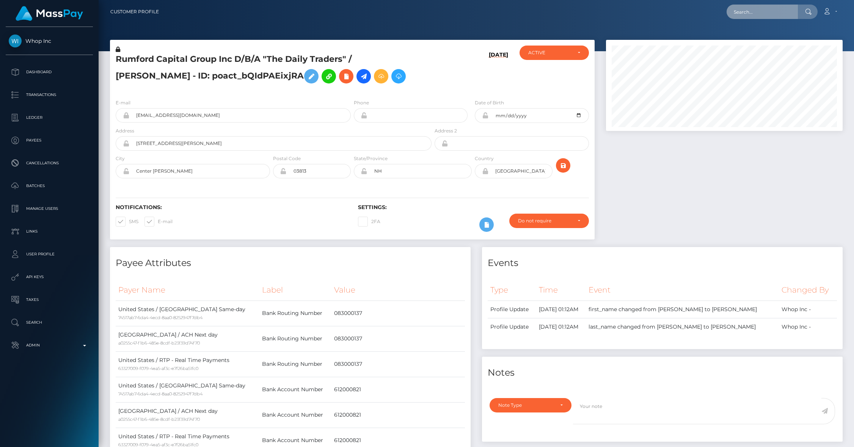
click at [754, 10] on input "text" at bounding box center [761, 12] width 71 height 14
paste input "pout_IW4SpUKQ6tv4c"
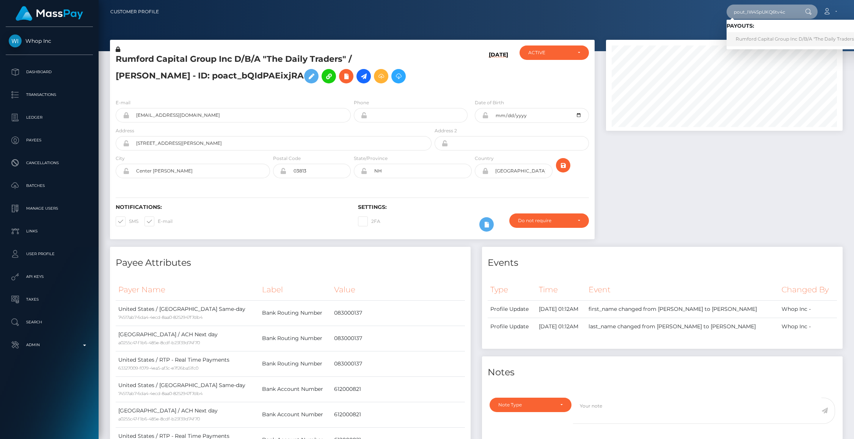
type input "pout_IW4SpUKQ6tv4c"
click at [760, 34] on link "Rumford Capital Group Inc D/B/A "The Daily Traders" (Whop Inc - )" at bounding box center [810, 39] width 169 height 14
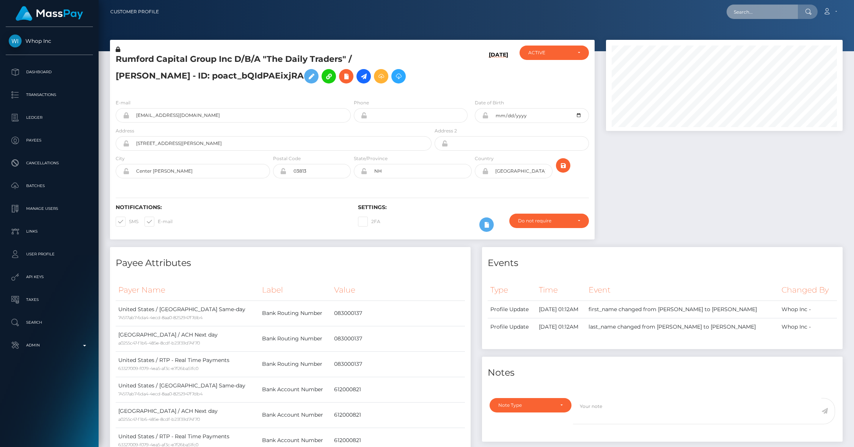
click at [735, 16] on input "text" at bounding box center [761, 12] width 71 height 14
paste input "pout_pmdX2XuTHl9XW"
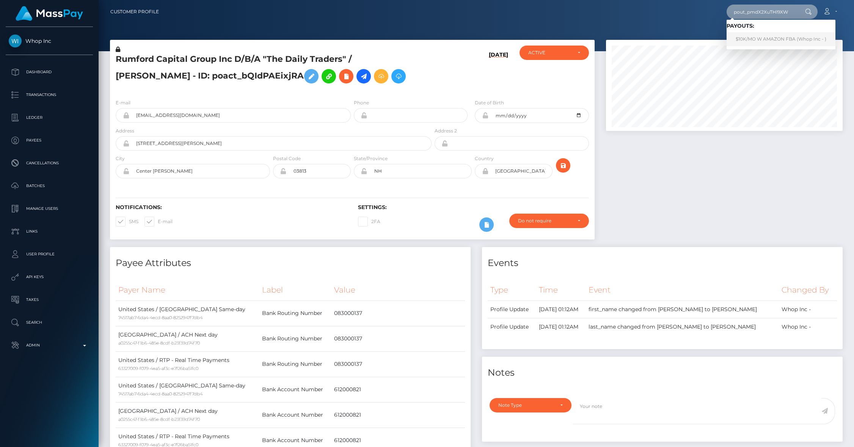
type input "pout_pmdX2XuTHl9XW"
click at [779, 41] on link "$10K/MO W AMAZON FBA (Whop Inc - )" at bounding box center [780, 39] width 109 height 14
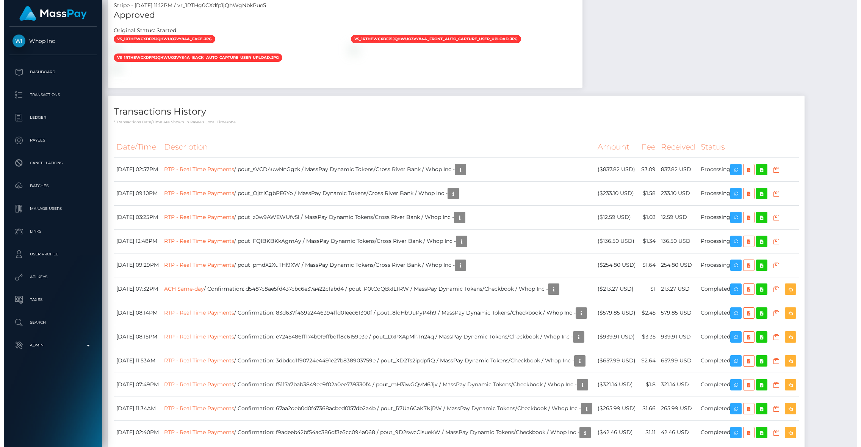
scroll to position [708, 0]
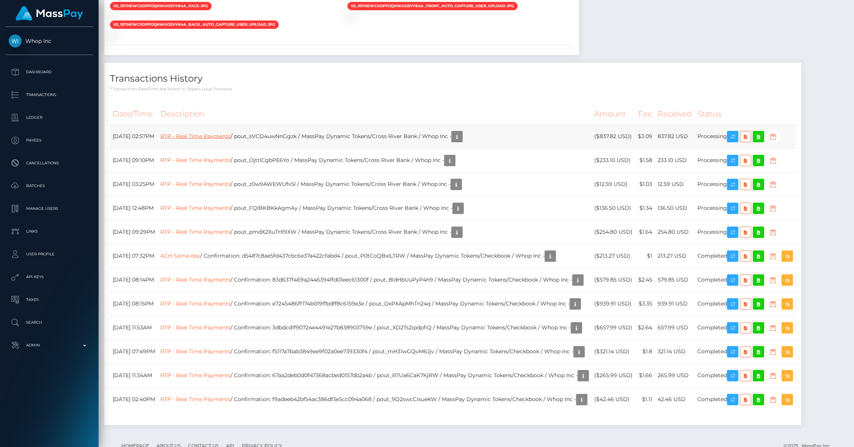
click at [210, 139] on link "RTP - Real Time Payments" at bounding box center [195, 135] width 70 height 7
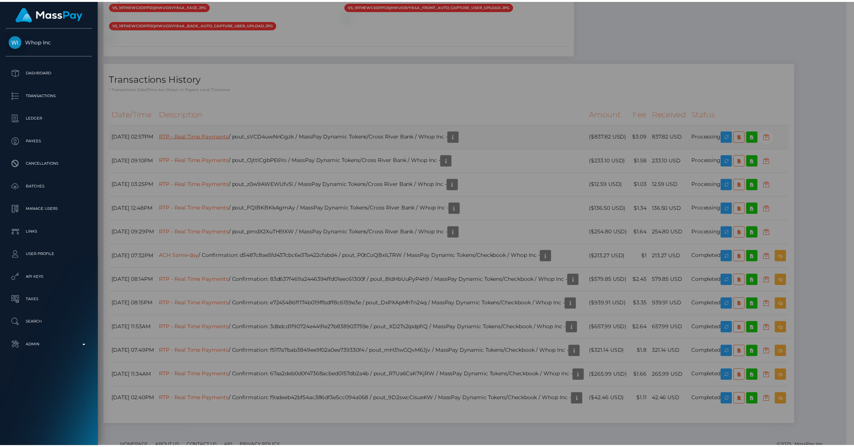
scroll to position [379004, 378859]
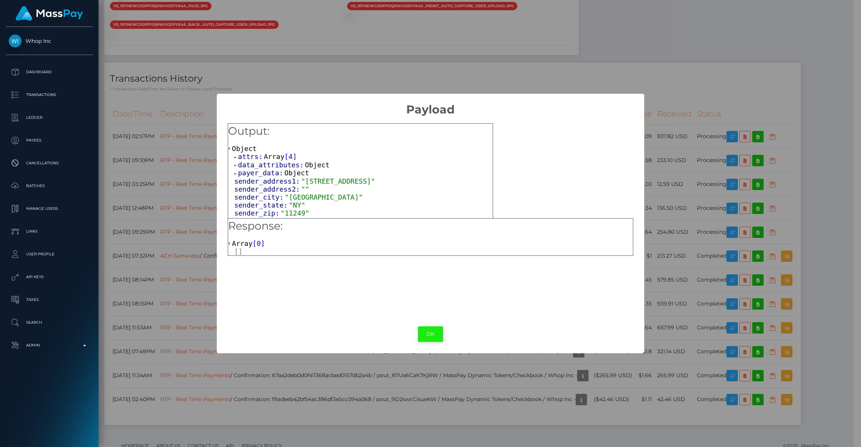
click at [422, 336] on button "OK" at bounding box center [430, 334] width 25 height 16
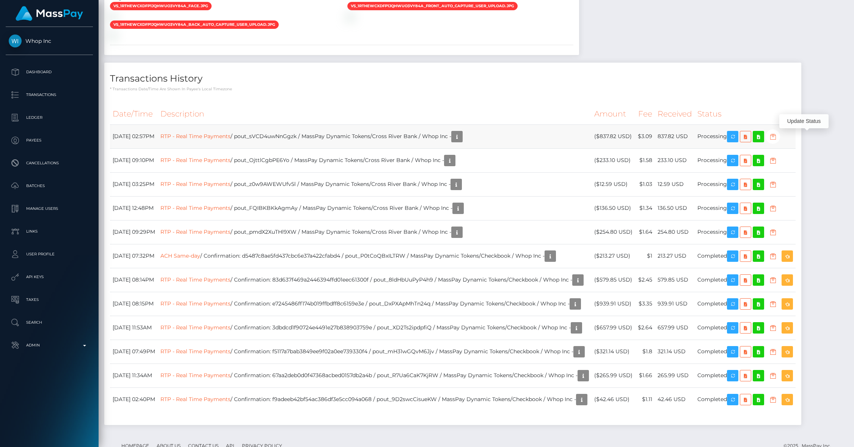
click at [777, 139] on icon "button" at bounding box center [772, 136] width 9 height 9
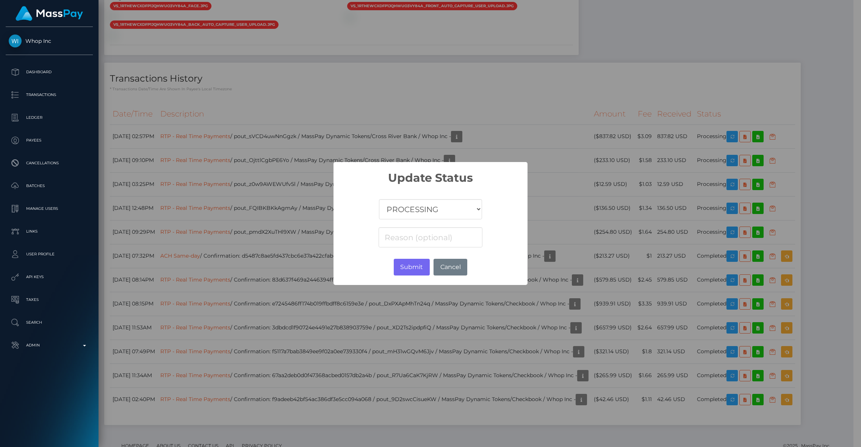
click at [417, 212] on select "COMPLETED CANCELLED READY_FOR_PICKUP PROCESSING" at bounding box center [430, 209] width 103 height 20
select select "CANCELLED"
click at [379, 199] on select "COMPLETED CANCELLED READY_FOR_PICKUP PROCESSING" at bounding box center [430, 209] width 103 height 20
click at [411, 266] on button "Submit" at bounding box center [412, 267] width 36 height 17
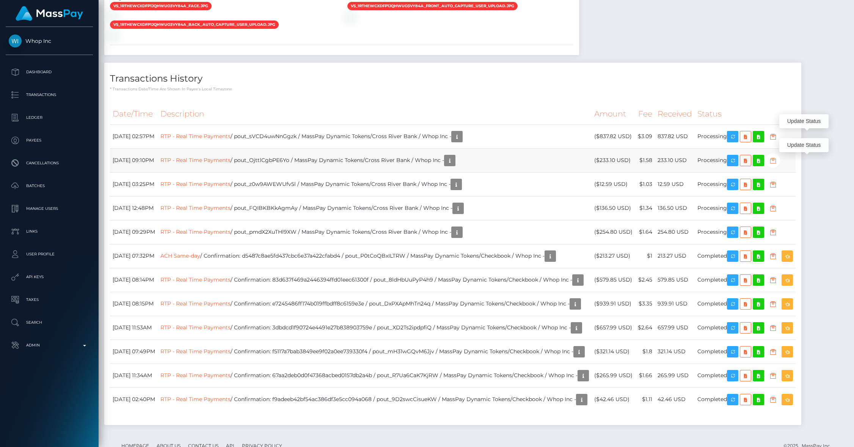
click at [777, 161] on icon "button" at bounding box center [772, 160] width 9 height 9
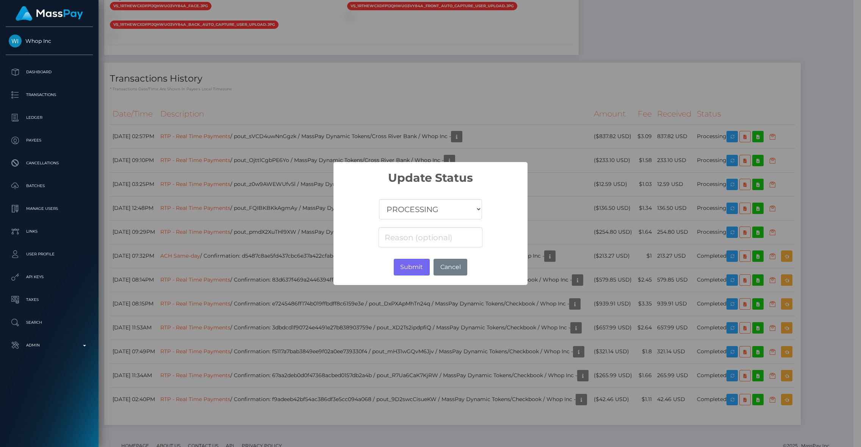
click at [442, 214] on select "COMPLETED CANCELLED READY_FOR_PICKUP PROCESSING" at bounding box center [430, 209] width 103 height 20
select select "CANCELLED"
click at [379, 199] on select "COMPLETED CANCELLED READY_FOR_PICKUP PROCESSING" at bounding box center [430, 209] width 103 height 20
click at [422, 266] on button "Submit" at bounding box center [412, 267] width 36 height 17
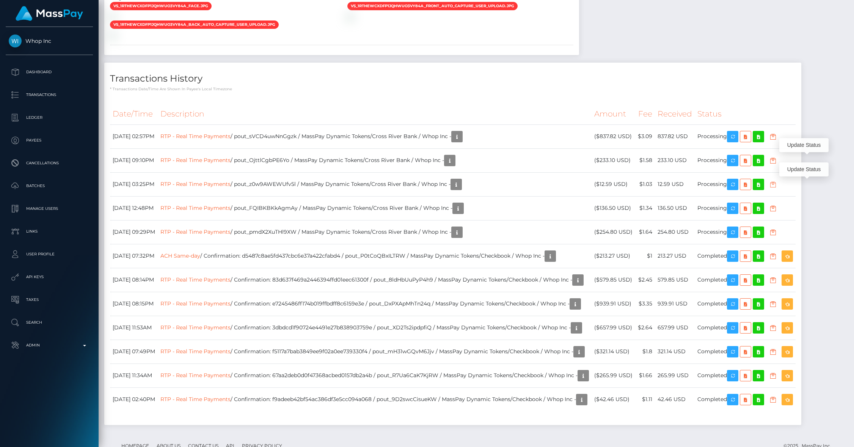
click at [777, 189] on icon "button" at bounding box center [772, 184] width 9 height 9
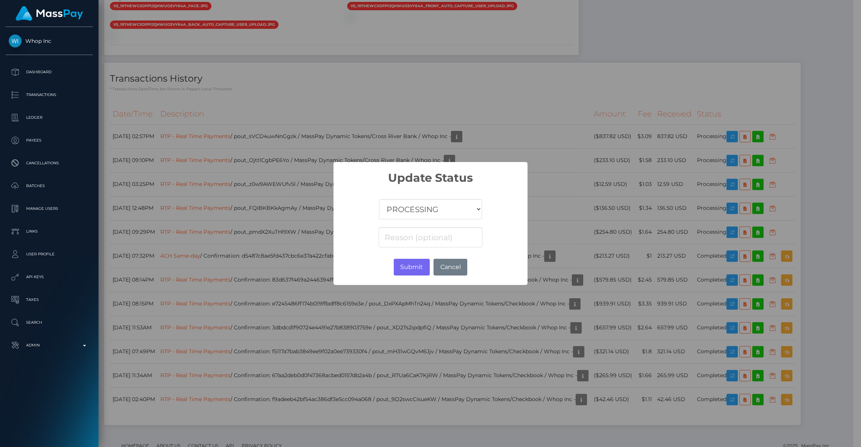
click at [460, 204] on select "COMPLETED CANCELLED READY_FOR_PICKUP PROCESSING" at bounding box center [430, 209] width 103 height 20
select select "CANCELLED"
click at [379, 199] on select "COMPLETED CANCELLED READY_FOR_PICKUP PROCESSING" at bounding box center [430, 209] width 103 height 20
click at [403, 264] on button "Submit" at bounding box center [412, 267] width 36 height 17
click at [820, 212] on div "× Update Status COMPLETED CANCELLED READY_FOR_PICKUP PROCESSING Submit No Cancel" at bounding box center [430, 223] width 861 height 447
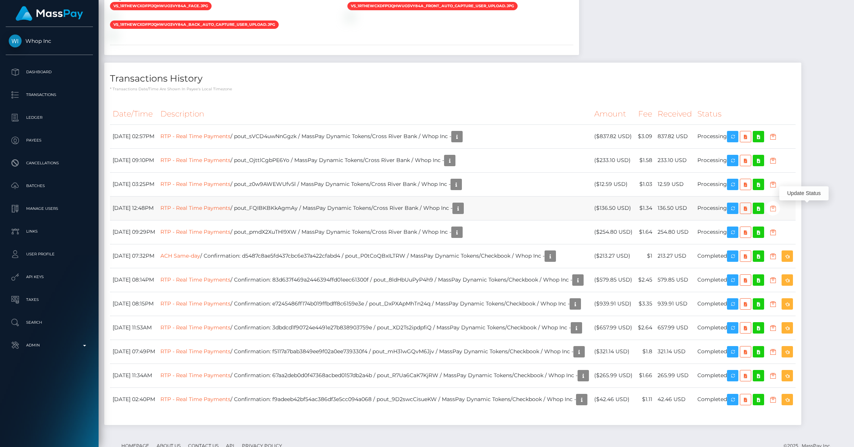
click at [777, 212] on icon "button" at bounding box center [772, 208] width 9 height 9
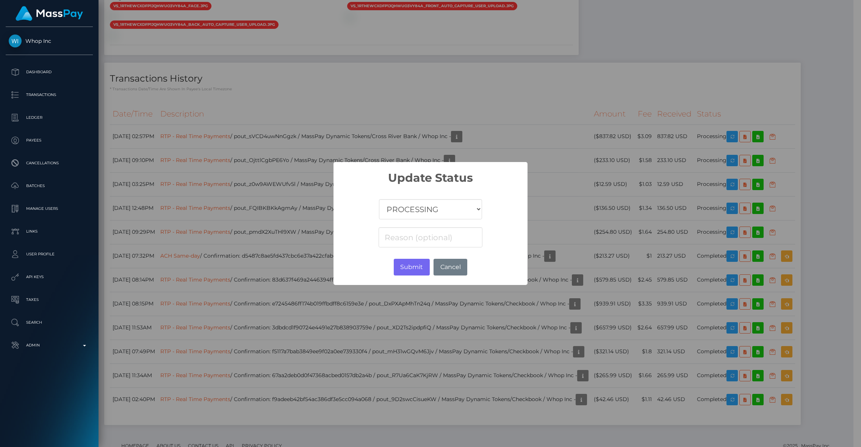
click at [437, 203] on select "COMPLETED CANCELLED READY_FOR_PICKUP PROCESSING" at bounding box center [430, 209] width 103 height 20
select select "CANCELLED"
click at [379, 199] on select "COMPLETED CANCELLED READY_FOR_PICKUP PROCESSING" at bounding box center [430, 209] width 103 height 20
click at [403, 266] on button "Submit" at bounding box center [412, 267] width 36 height 17
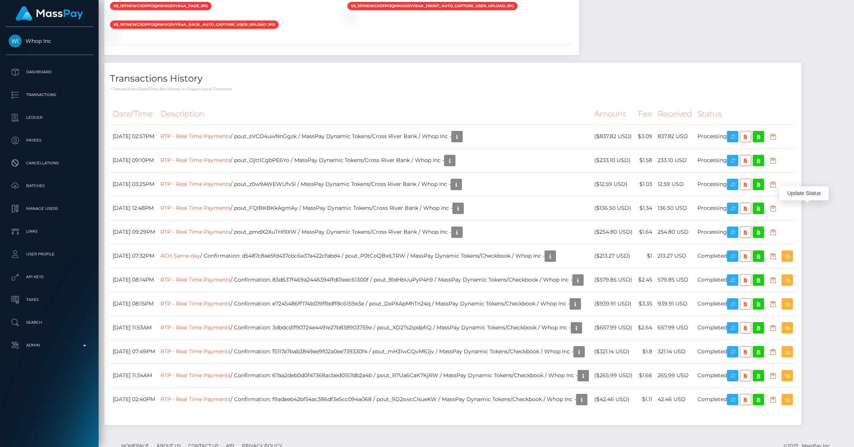
click at [795, 225] on td "Processing" at bounding box center [745, 232] width 101 height 24
click at [777, 235] on icon "button" at bounding box center [772, 231] width 9 height 9
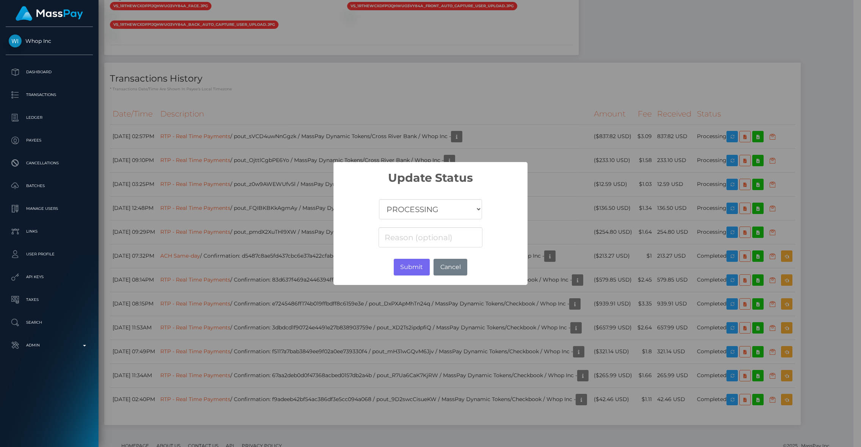
click at [441, 205] on select "COMPLETED CANCELLED READY_FOR_PICKUP PROCESSING" at bounding box center [430, 209] width 103 height 20
select select "CANCELLED"
click at [379, 199] on select "COMPLETED CANCELLED READY_FOR_PICKUP PROCESSING" at bounding box center [430, 209] width 103 height 20
click at [404, 269] on button "Submit" at bounding box center [412, 267] width 36 height 17
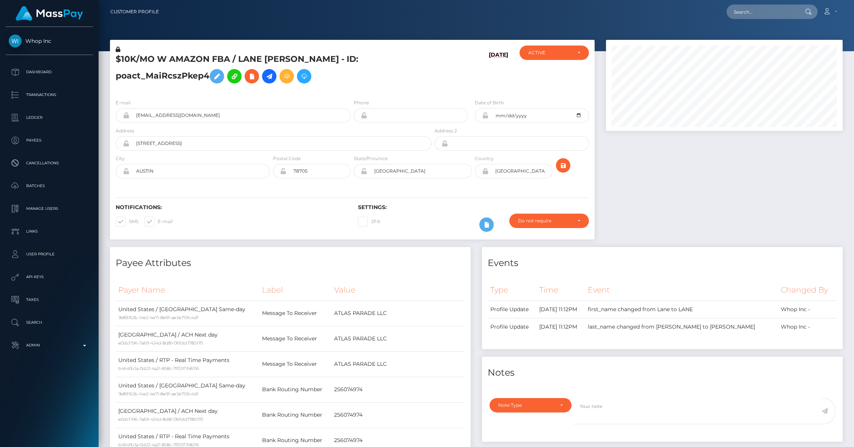
click at [745, 22] on nav "Customer Profile Loading... Loading... Account" at bounding box center [476, 12] width 755 height 24
click at [747, 16] on input "text" at bounding box center [761, 12] width 71 height 14
paste input "pout_LcpPIr4IJHJI9"
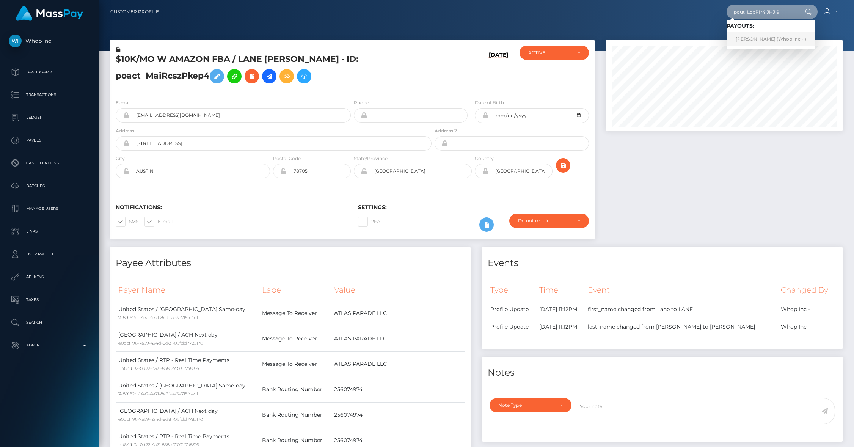
type input "pout_LcpPIr4IJHJI9"
click at [756, 36] on link "[PERSON_NAME] (Whop Inc - )" at bounding box center [770, 39] width 89 height 14
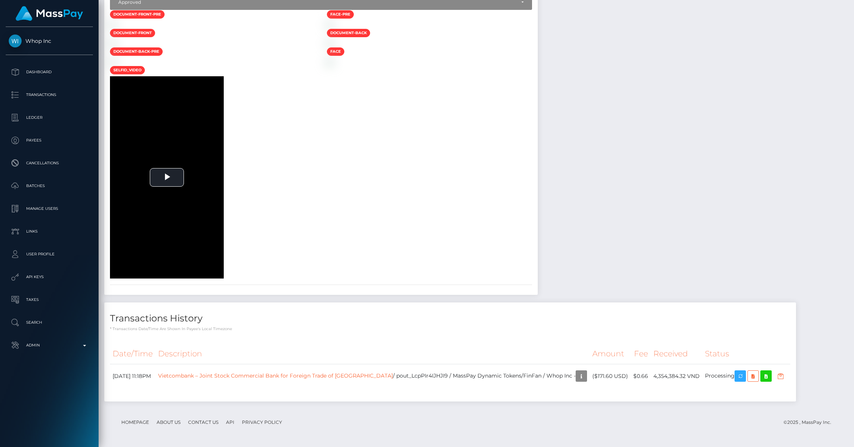
scroll to position [1121, 0]
click at [212, 376] on link "Vietcombank – Joint Stock Commercial Bank for Foreign Trade of [GEOGRAPHIC_DATA]" at bounding box center [275, 375] width 235 height 7
click at [224, 311] on div "Transactions History * Transactions date/time are shown in payee's local timezo…" at bounding box center [449, 316] width 691 height 29
click at [342, 379] on td "Vietcombank – Joint Stock Commercial Bank for Foreign Trade of Vietnam / pout_L…" at bounding box center [372, 376] width 434 height 24
click at [543, 300] on div "ID Verifications Veriff - [DATE] 03:45PM / 35bd0562-b8e7-4c2a-91f0-fbd4b6eacd43…" at bounding box center [321, 115] width 445 height 373
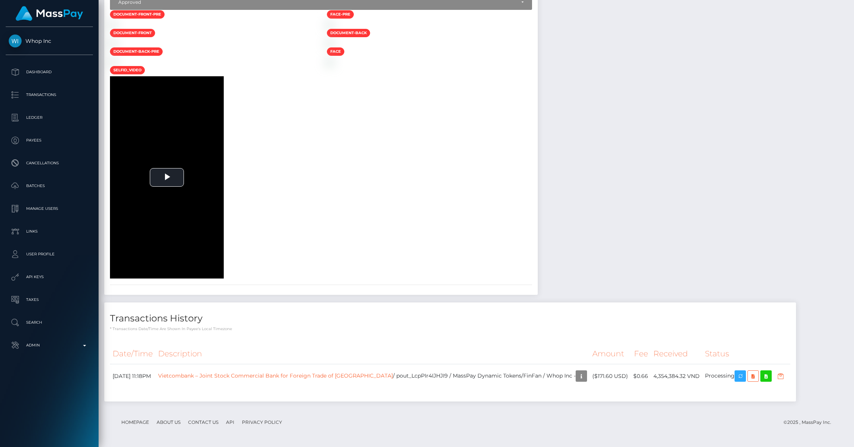
scroll to position [91, 237]
click at [321, 209] on div "To view this video please enable JavaScript, and consider upgrading to a web br…" at bounding box center [212, 177] width 217 height 202
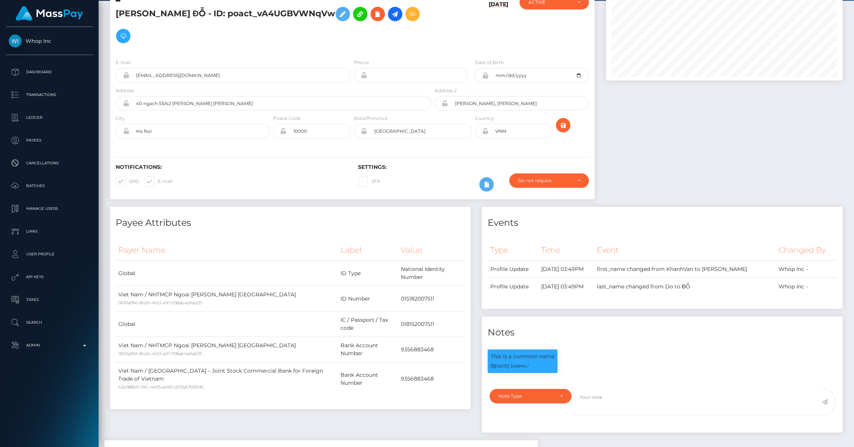
scroll to position [0, 0]
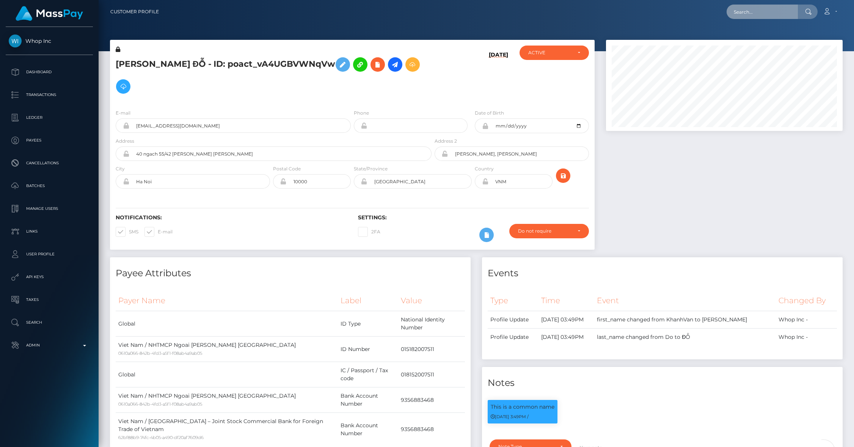
click at [774, 14] on input "text" at bounding box center [761, 12] width 71 height 14
paste input "68b12717ec2a6"
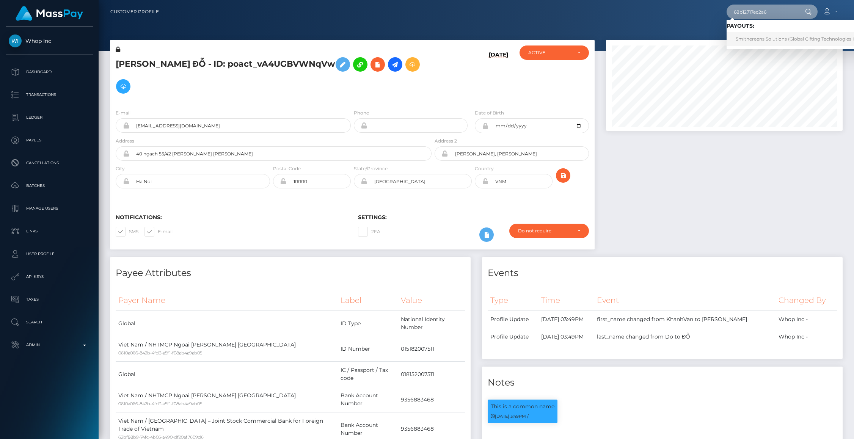
type input "68b12717ec2a6"
click at [766, 42] on link "Smithereens Solutions (Global Gifting Technologies Inc - Throne)" at bounding box center [808, 39] width 164 height 14
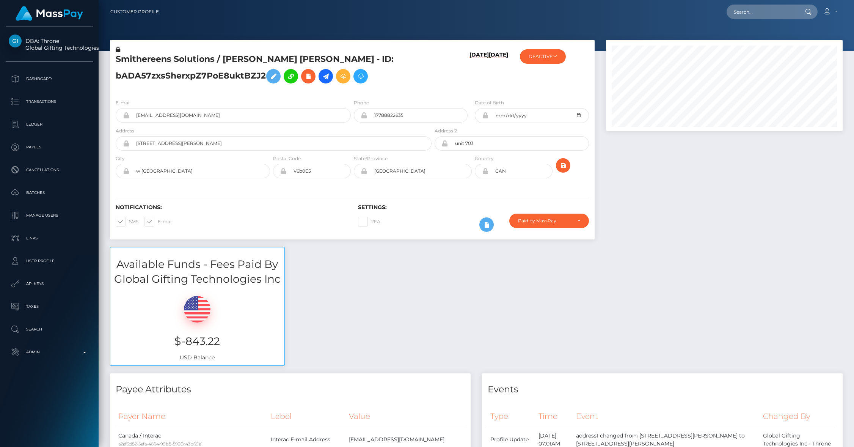
scroll to position [91, 237]
click at [379, 326] on div "Available Funds - Fees Paid By Global Gifting Technologies Inc $-843.22 USD Bal…" at bounding box center [476, 310] width 744 height 126
click at [346, 318] on div "Available Funds - Fees Paid By Global Gifting Technologies Inc $-843.22 USD Bal…" at bounding box center [476, 310] width 744 height 126
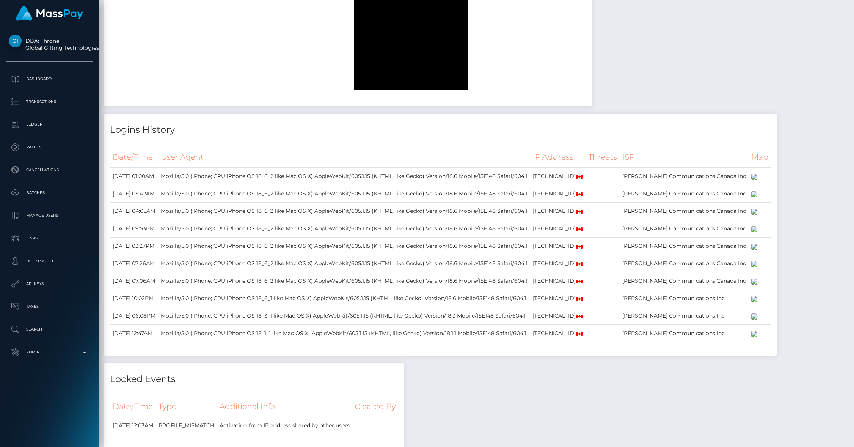
scroll to position [1896, 0]
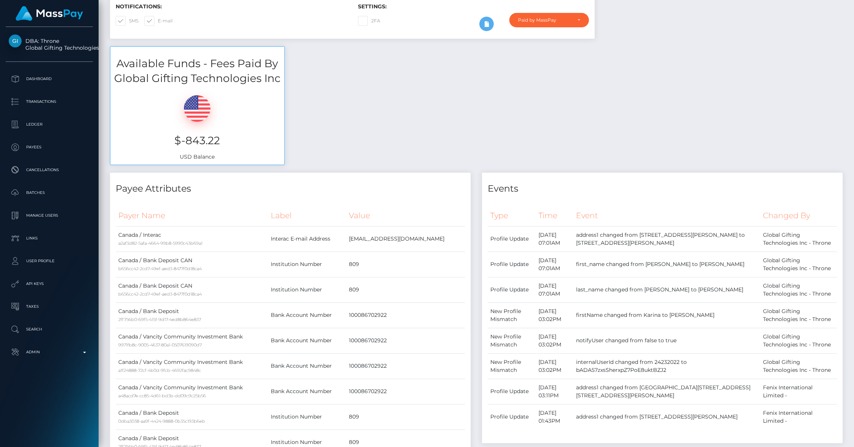
scroll to position [0, 0]
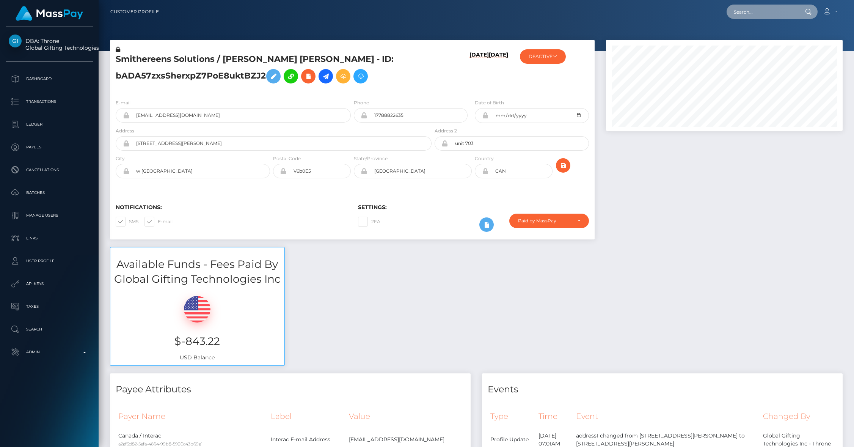
click at [758, 16] on input "text" at bounding box center [761, 12] width 71 height 14
paste input "598492421"
type input "598492421"
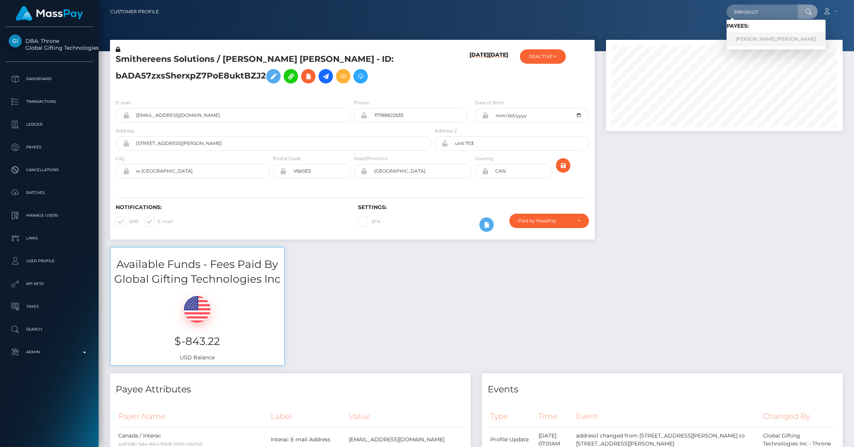
click at [755, 37] on link "EVELYN ERIN MEYER" at bounding box center [775, 39] width 99 height 14
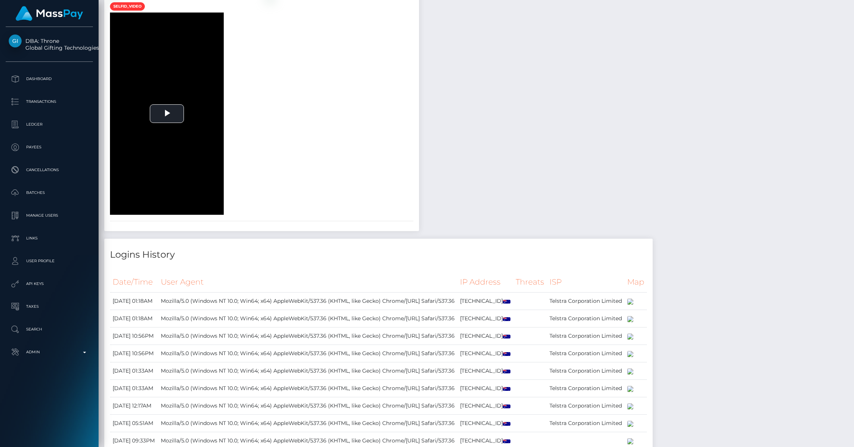
scroll to position [928, 0]
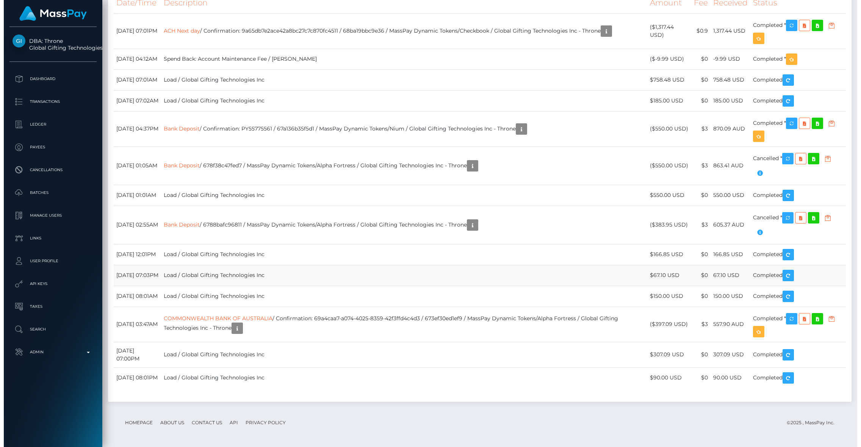
scroll to position [2070, 0]
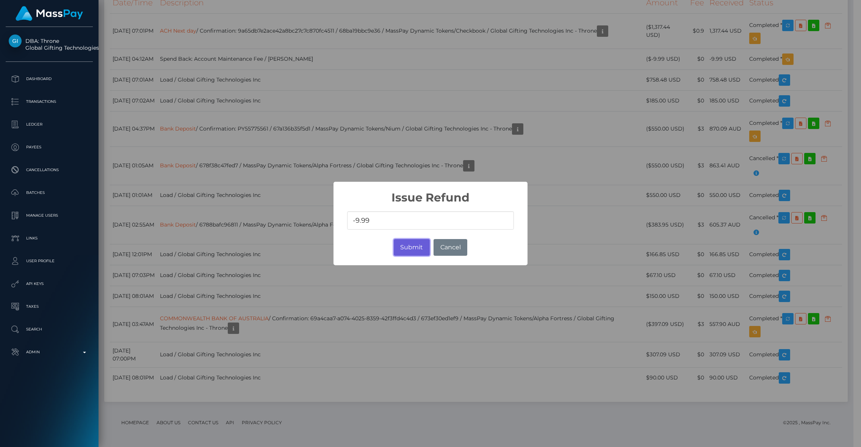
click at [419, 244] on button "Submit" at bounding box center [412, 247] width 36 height 17
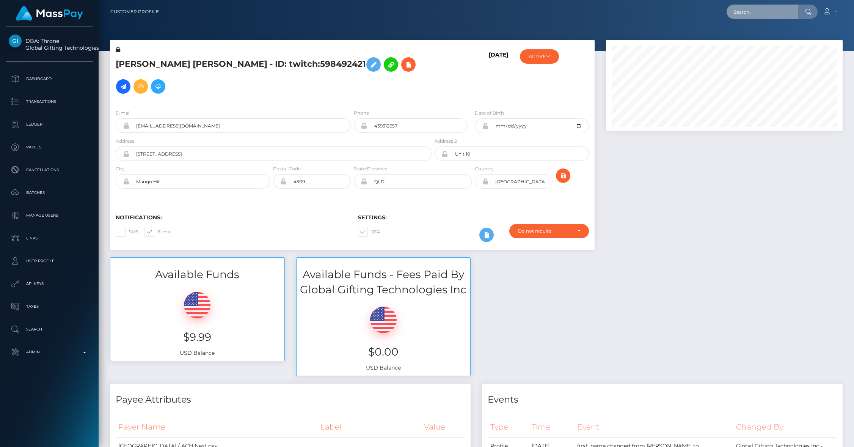
click at [738, 11] on input "text" at bounding box center [761, 12] width 71 height 14
paste input "pout_Tm6nDAjkgcgO8"
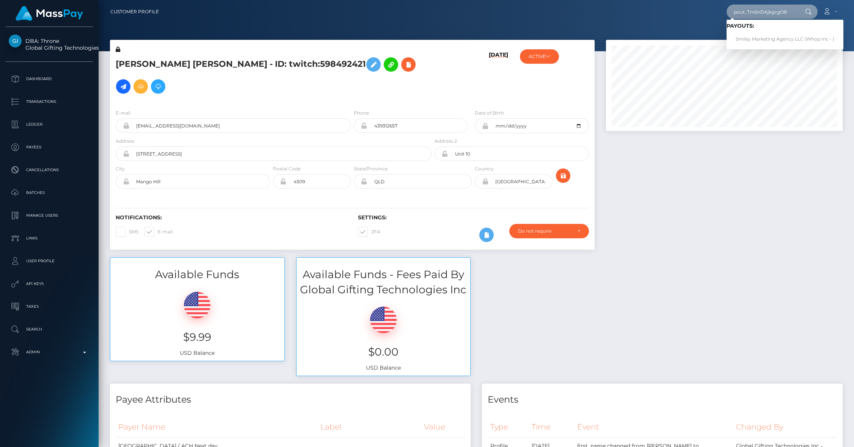
type input "pout_Tm6nDAjkgcgO8"
click at [770, 34] on link "Smiley Marketing Agency LLC (Whop Inc - )" at bounding box center [784, 39] width 117 height 14
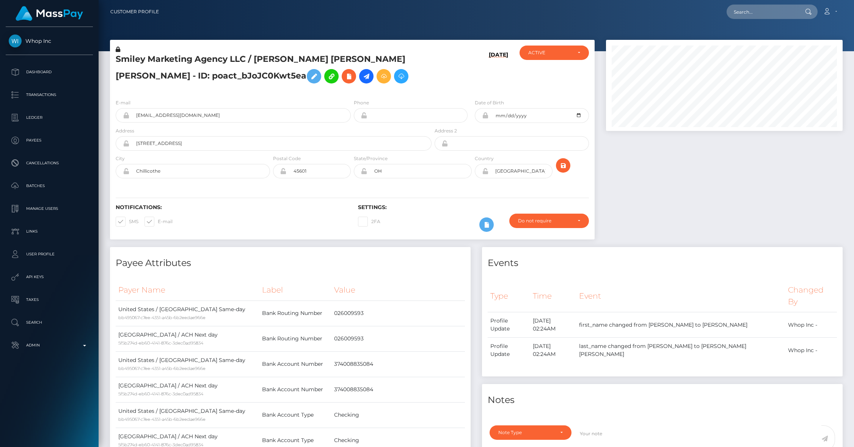
scroll to position [91, 237]
click at [206, 114] on input "[EMAIL_ADDRESS][DOMAIN_NAME]" at bounding box center [239, 115] width 221 height 14
